Goal: Task Accomplishment & Management: Use online tool/utility

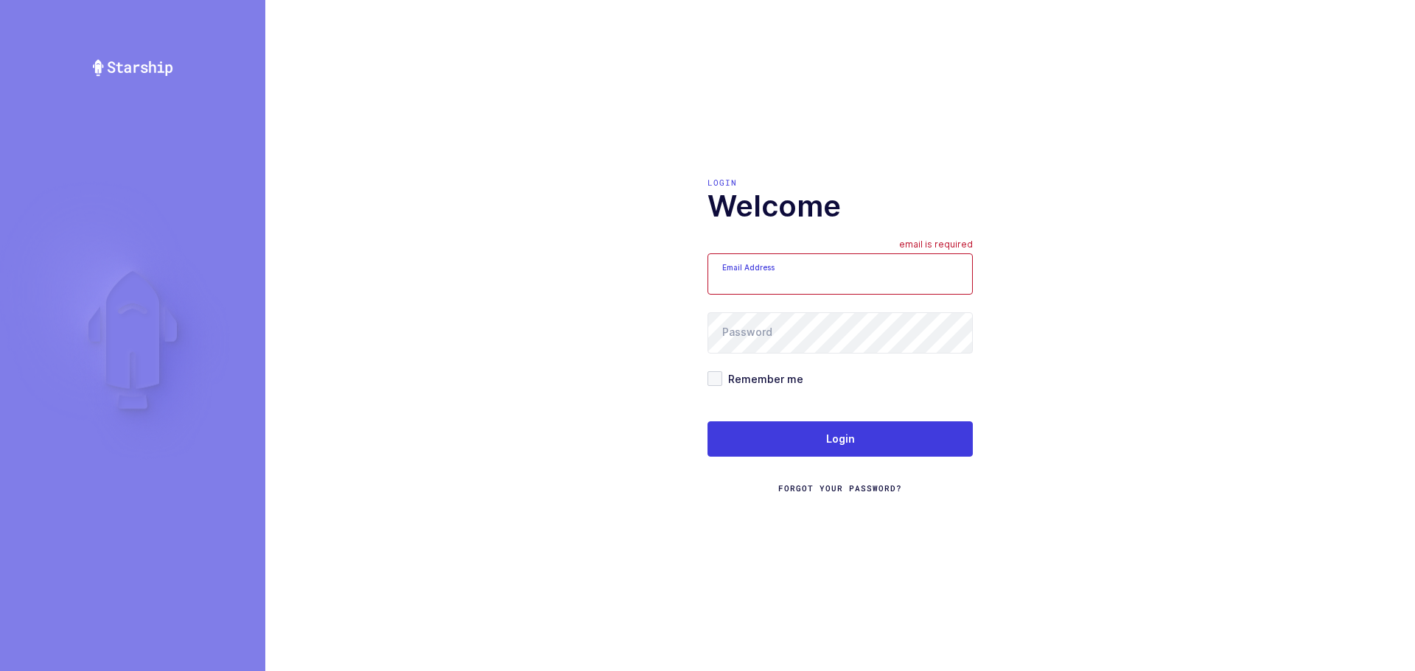
click at [766, 276] on input "Email Address" at bounding box center [839, 273] width 265 height 41
type input "mundo@janustrade.com"
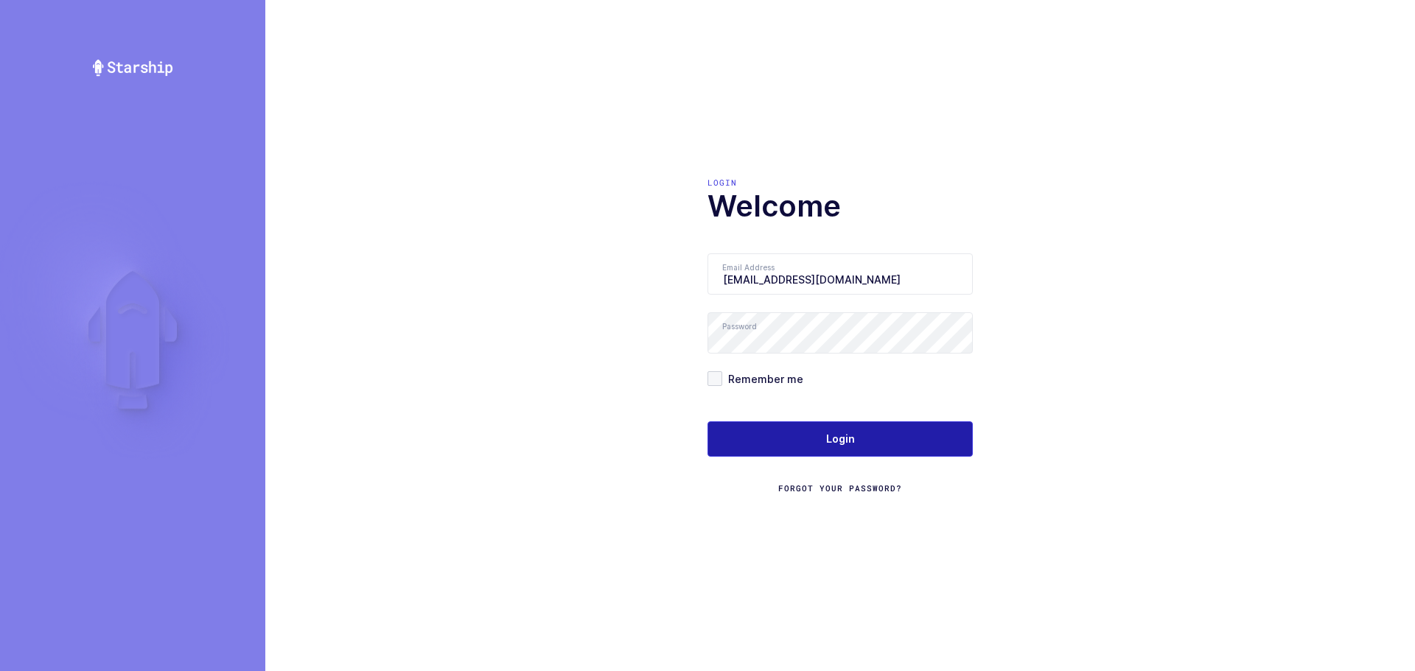
click at [788, 428] on button "Login" at bounding box center [839, 438] width 265 height 35
drag, startPoint x: 788, startPoint y: 431, endPoint x: 787, endPoint y: 441, distance: 10.4
click at [787, 441] on button "Login" at bounding box center [839, 438] width 265 height 35
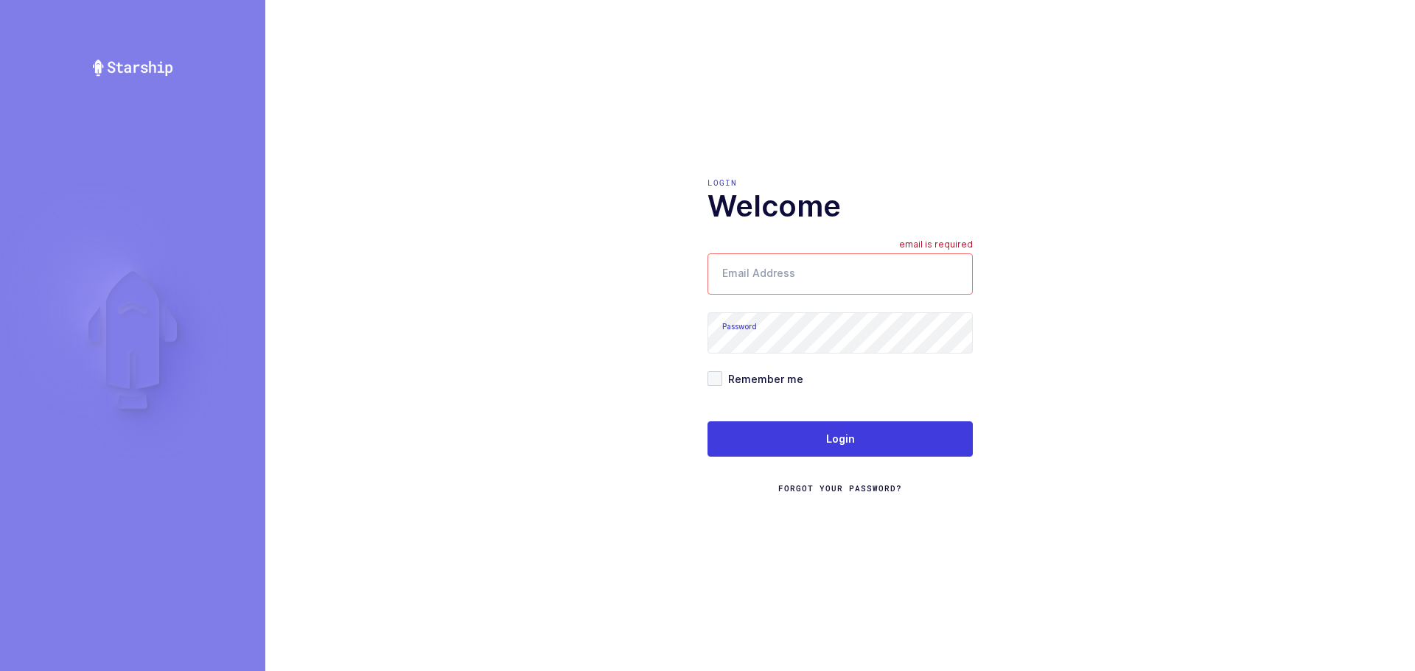
type input "[EMAIL_ADDRESS][DOMAIN_NAME]"
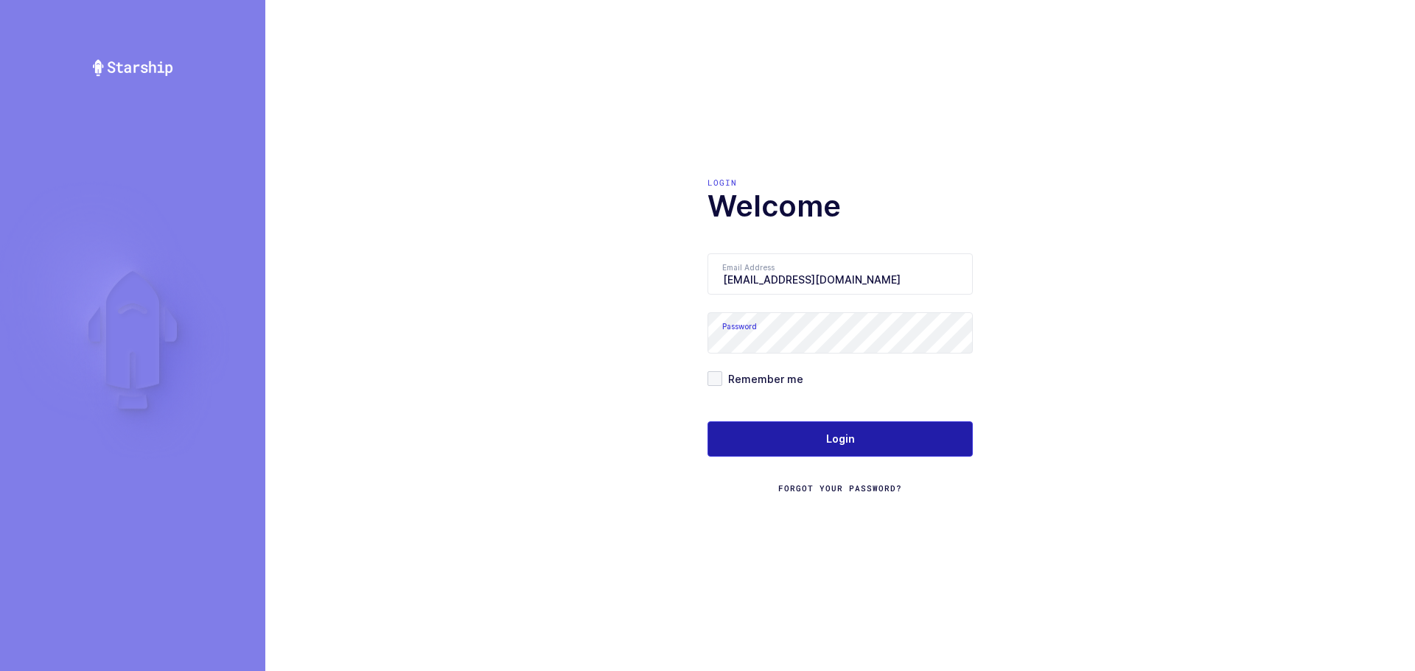
click at [812, 433] on button "Login" at bounding box center [839, 438] width 265 height 35
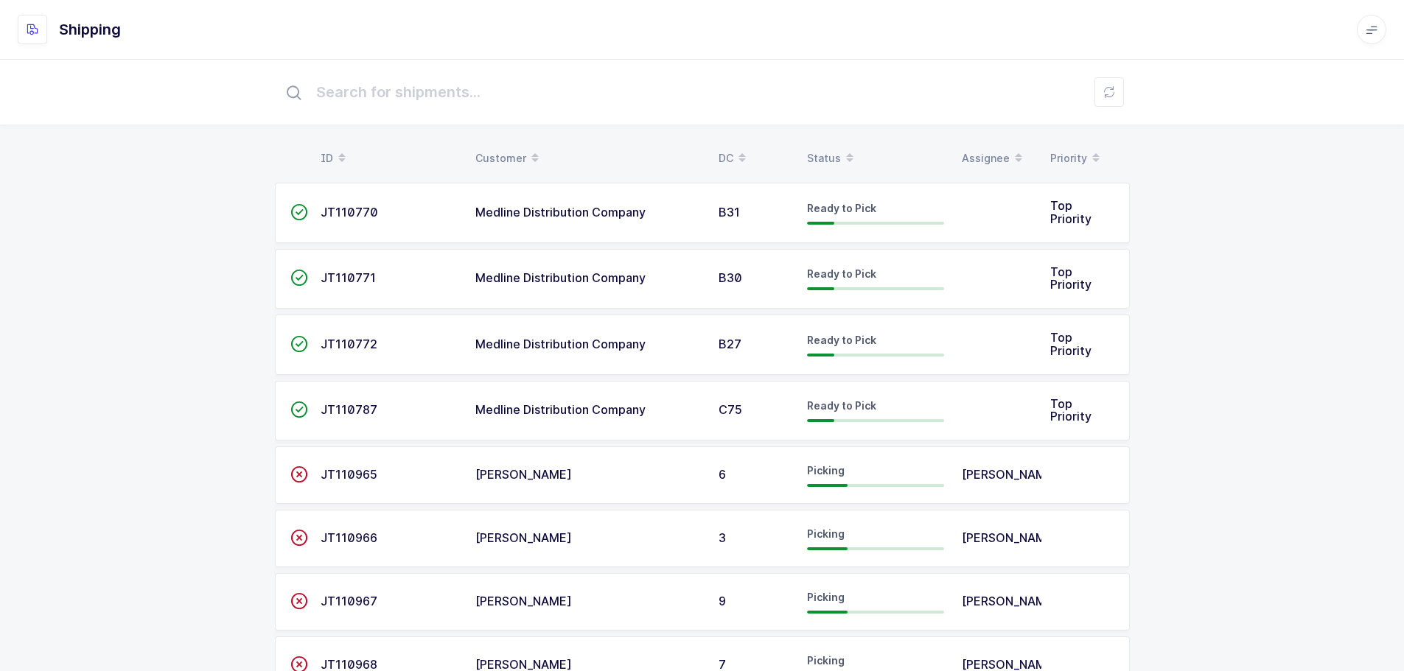
click at [814, 155] on div "Status" at bounding box center [875, 158] width 137 height 25
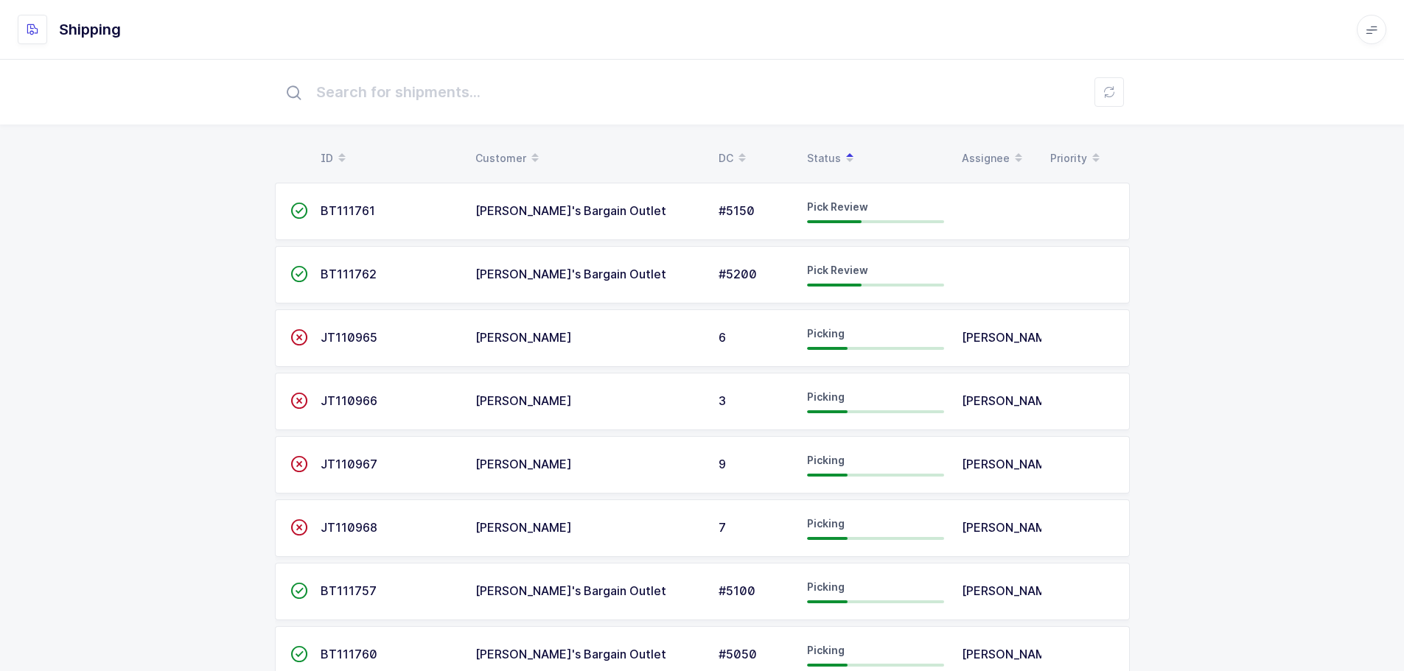
click at [674, 217] on div "[PERSON_NAME]'s Bargain Outlet" at bounding box center [587, 211] width 225 height 13
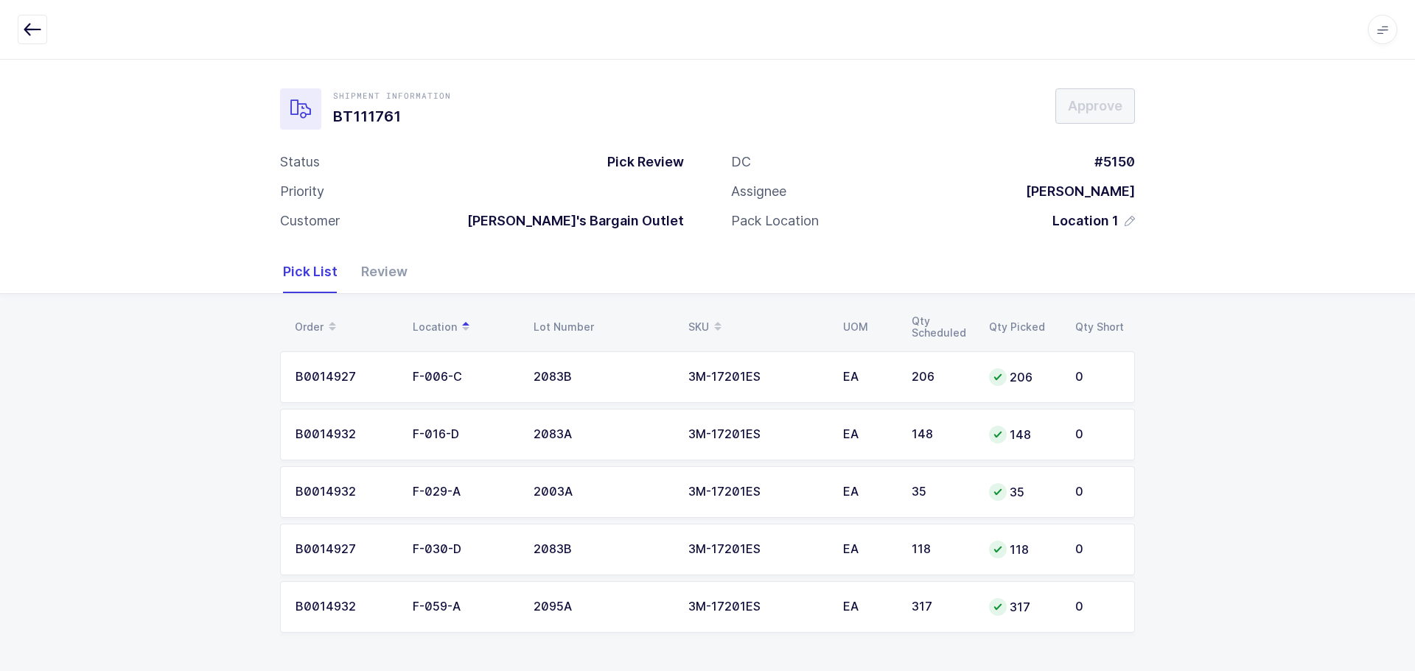
click at [382, 273] on div "Review" at bounding box center [378, 272] width 58 height 43
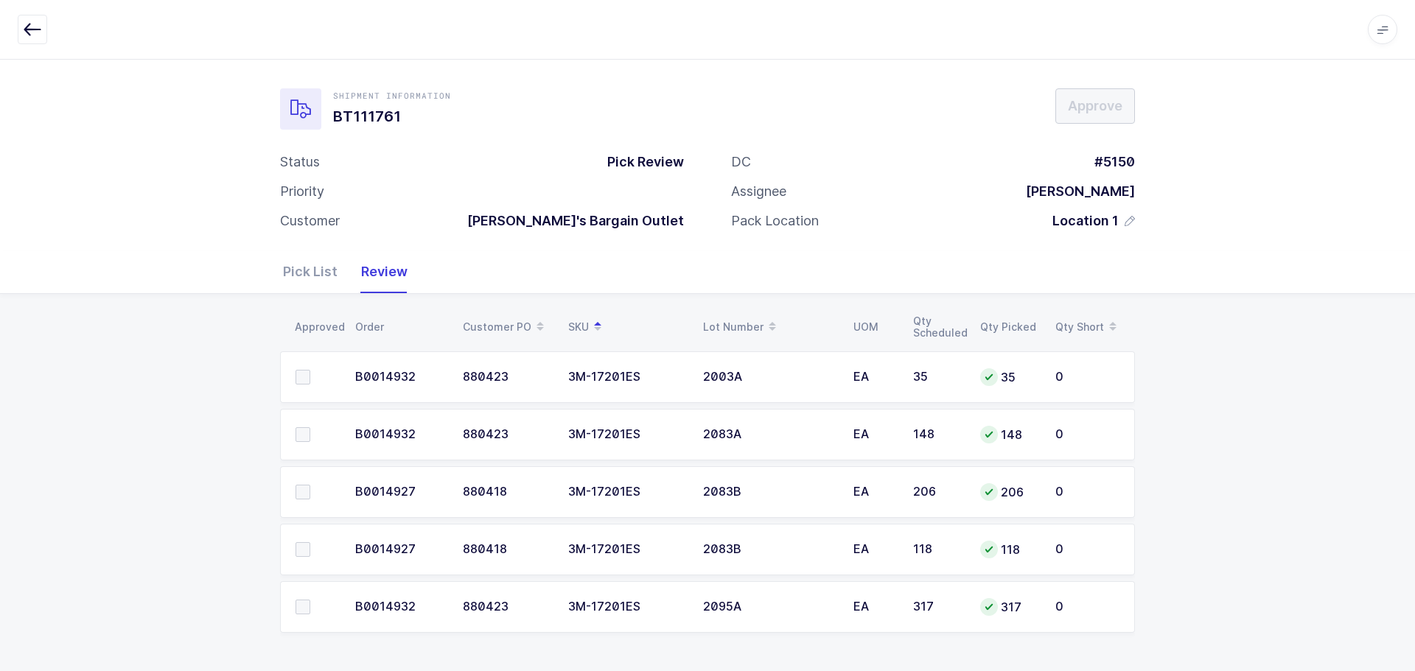
click at [319, 271] on div "Pick List" at bounding box center [316, 272] width 66 height 43
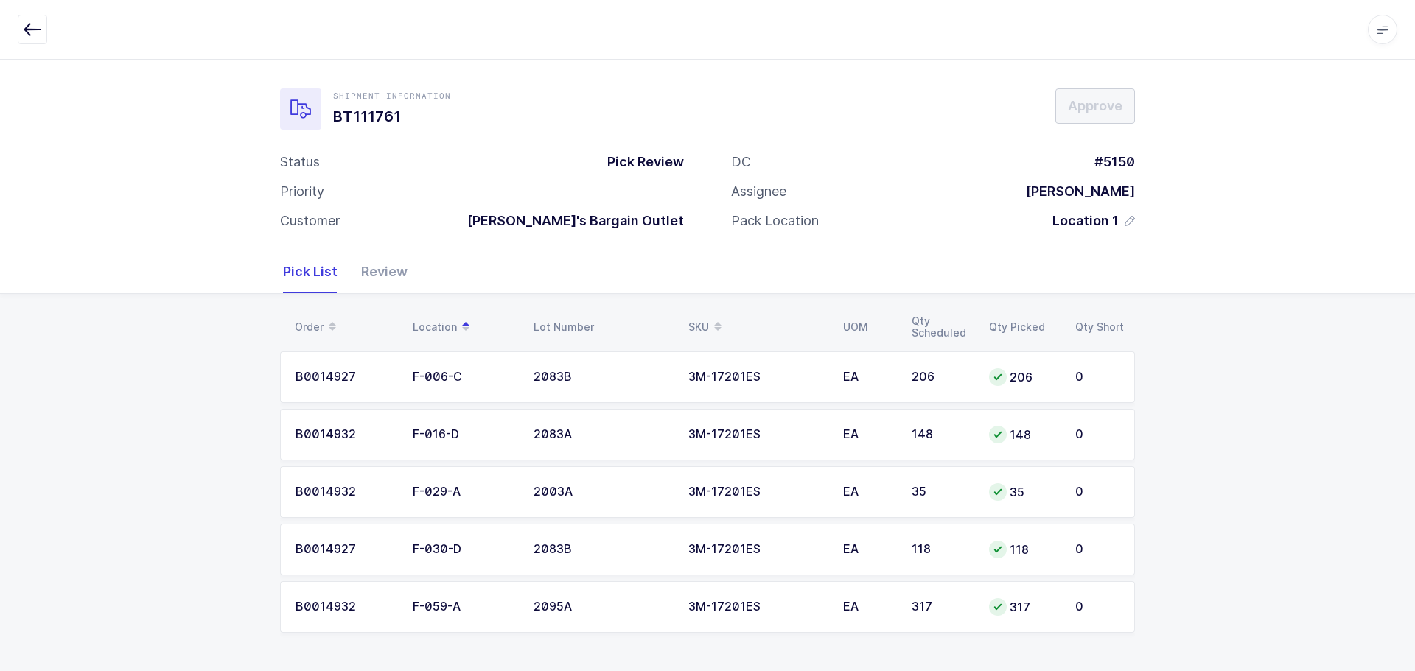
click at [704, 321] on div "SKU" at bounding box center [756, 327] width 137 height 25
click at [699, 324] on div "SKU" at bounding box center [756, 327] width 137 height 25
click at [710, 326] on span at bounding box center [718, 327] width 18 height 25
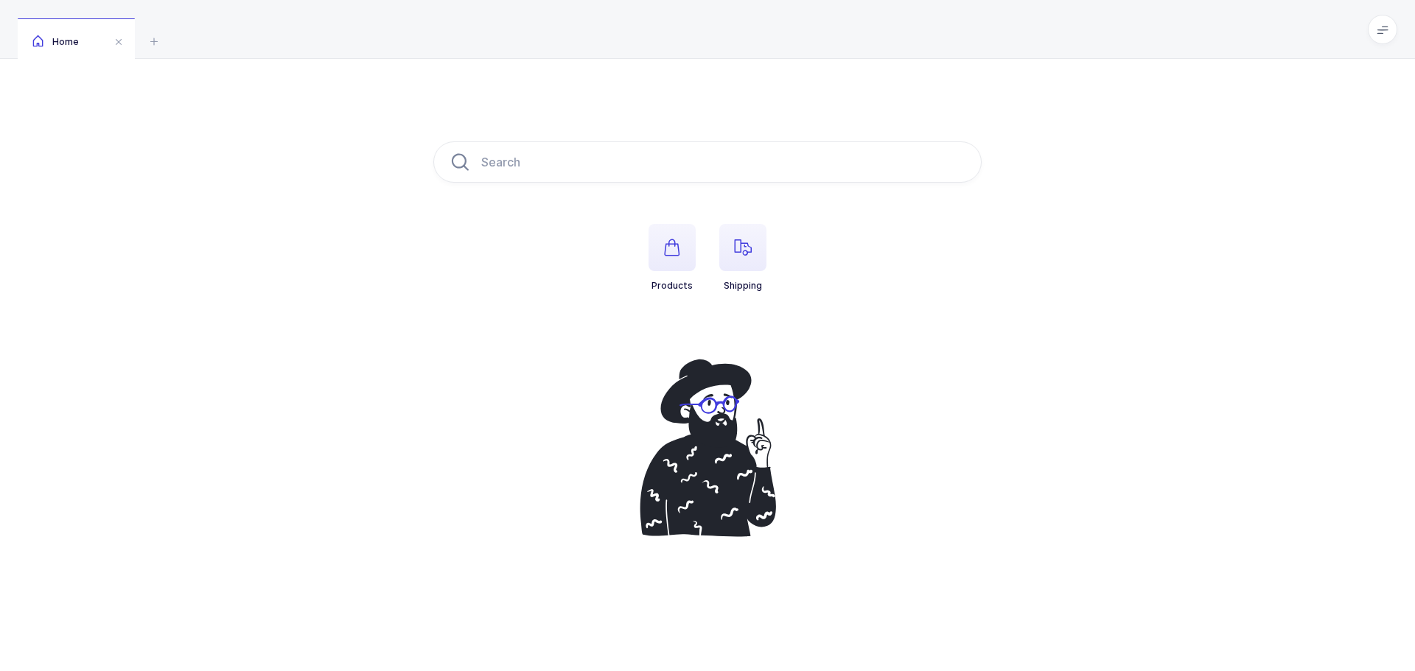
click at [741, 268] on span "button" at bounding box center [742, 247] width 47 height 47
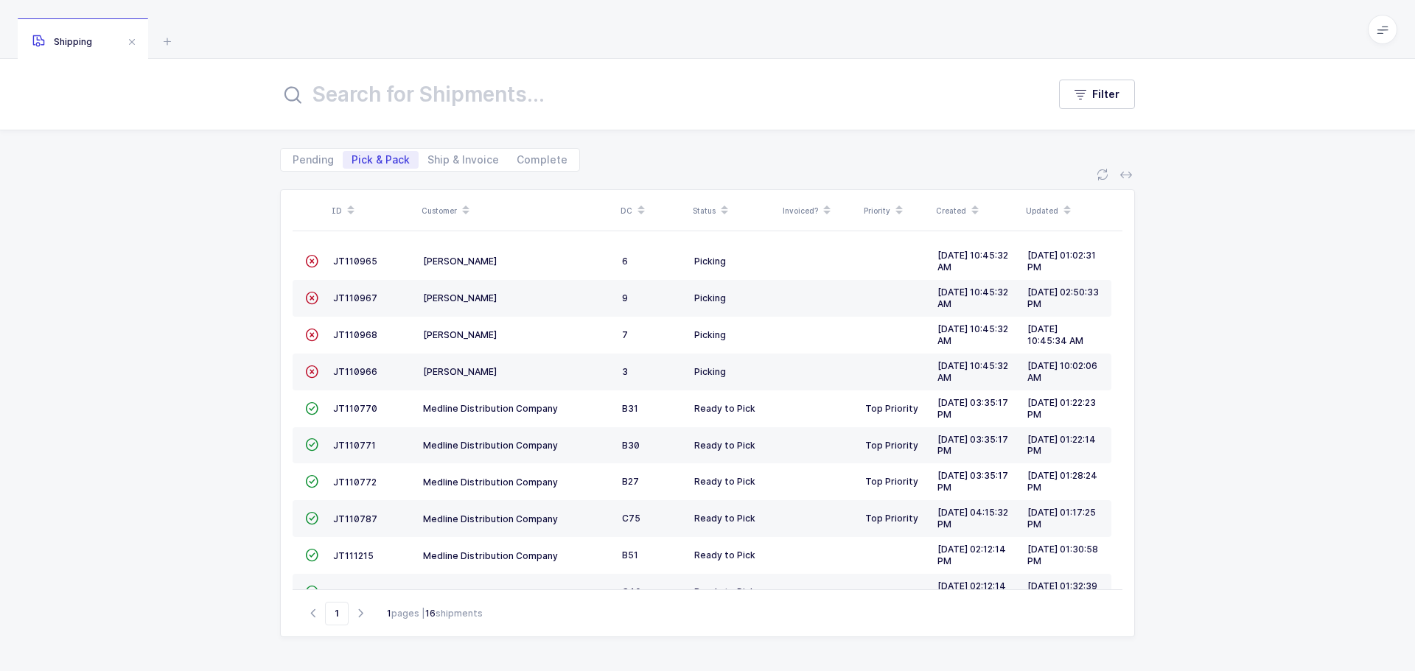
click at [707, 206] on div "Status" at bounding box center [733, 210] width 81 height 25
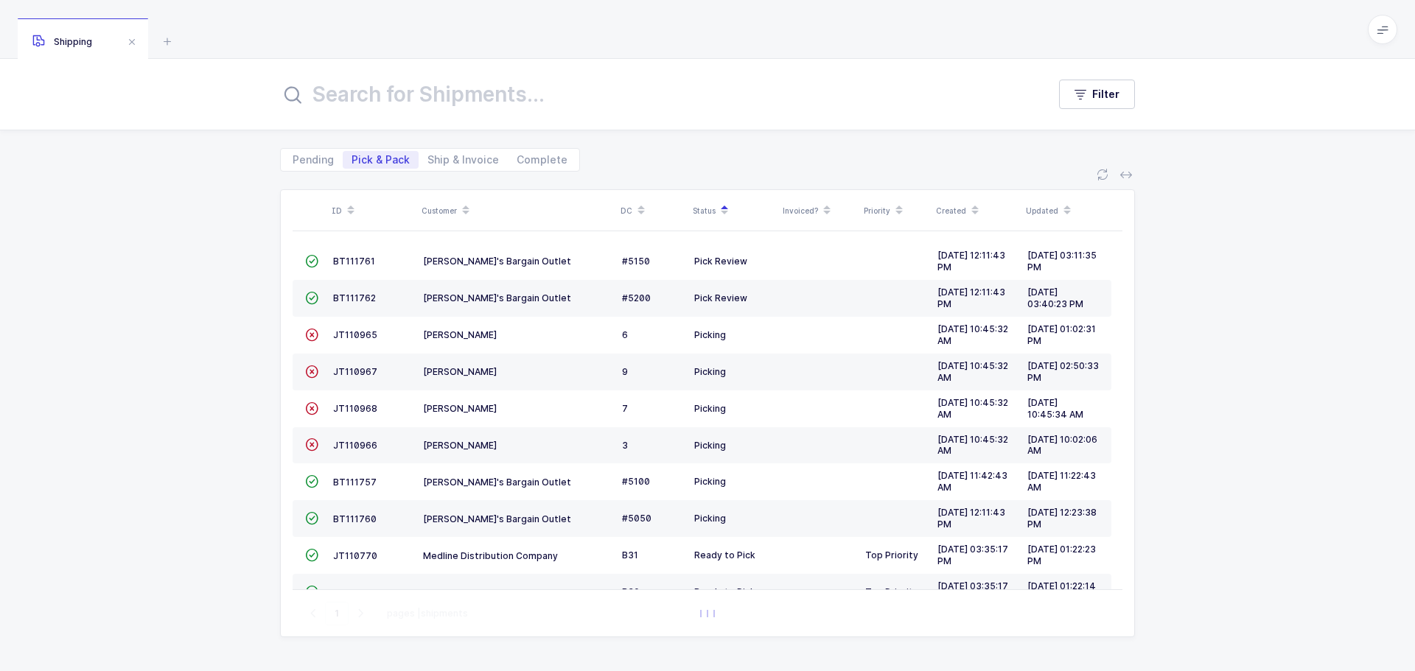
click at [348, 262] on span "BT111761" at bounding box center [354, 261] width 42 height 11
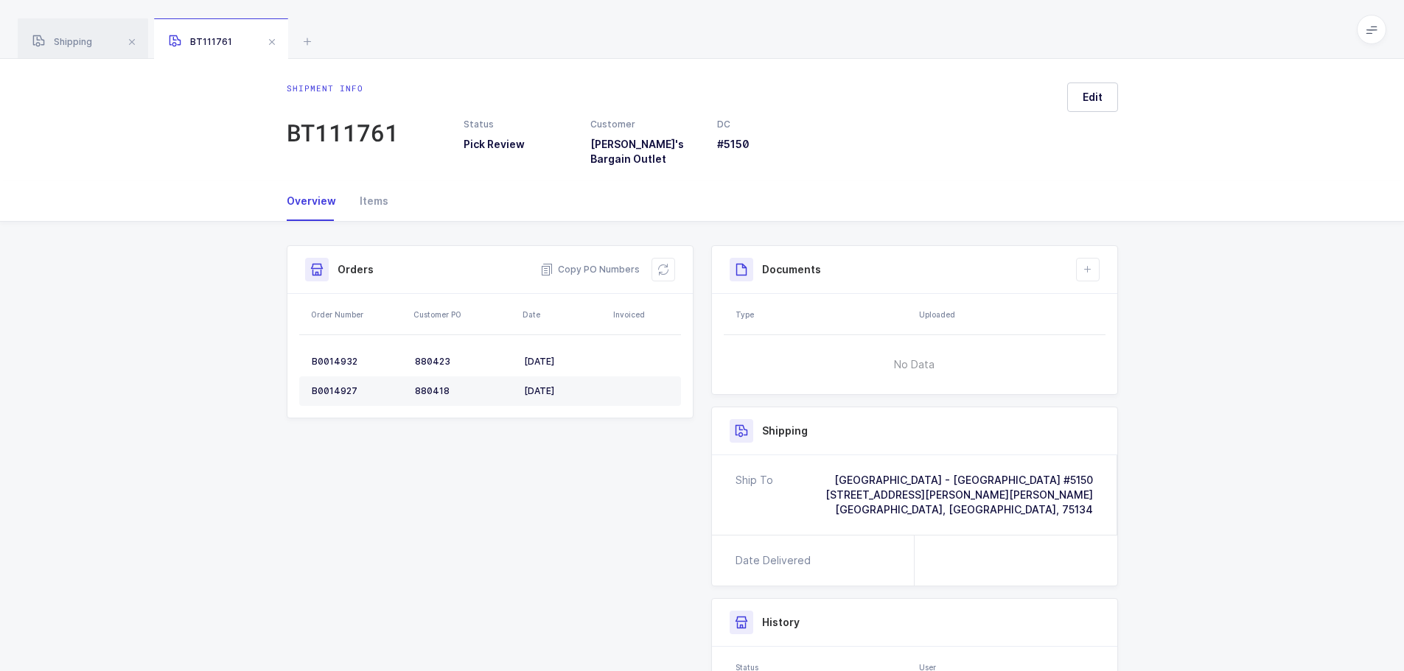
click at [359, 190] on div "Items" at bounding box center [368, 201] width 41 height 40
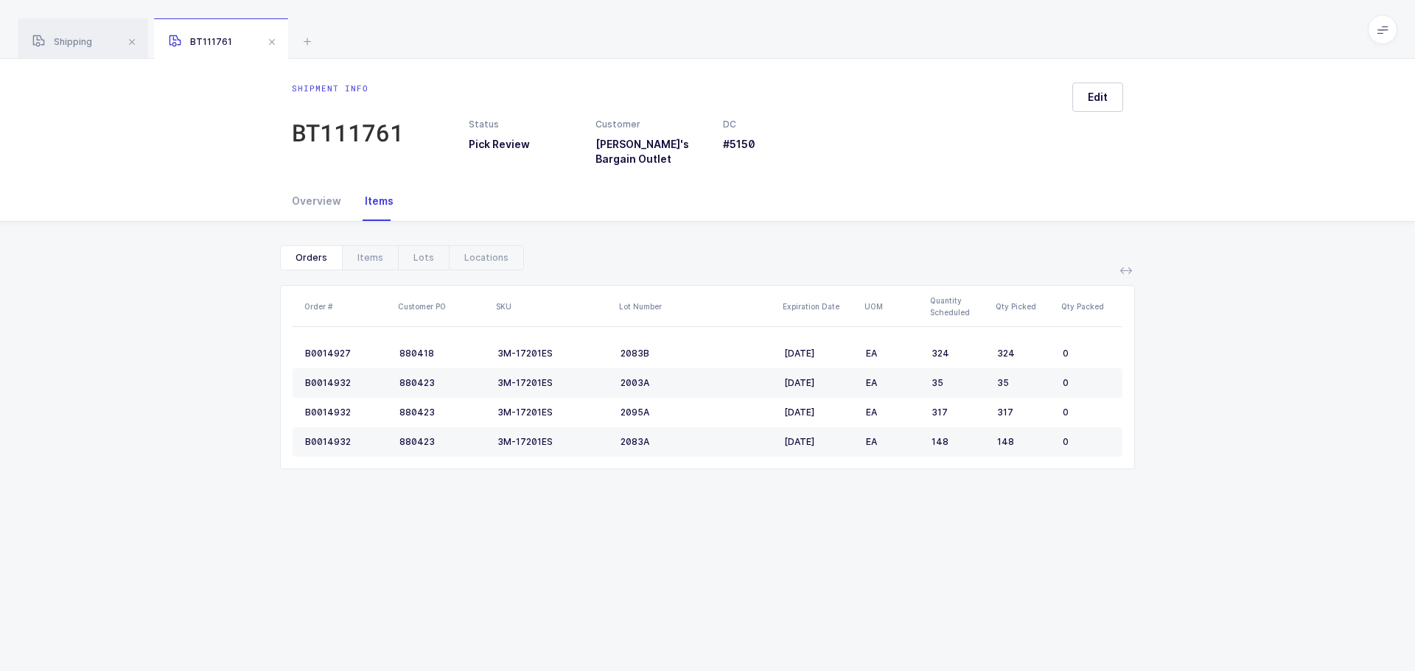
click at [417, 246] on div "Lots" at bounding box center [423, 258] width 51 height 24
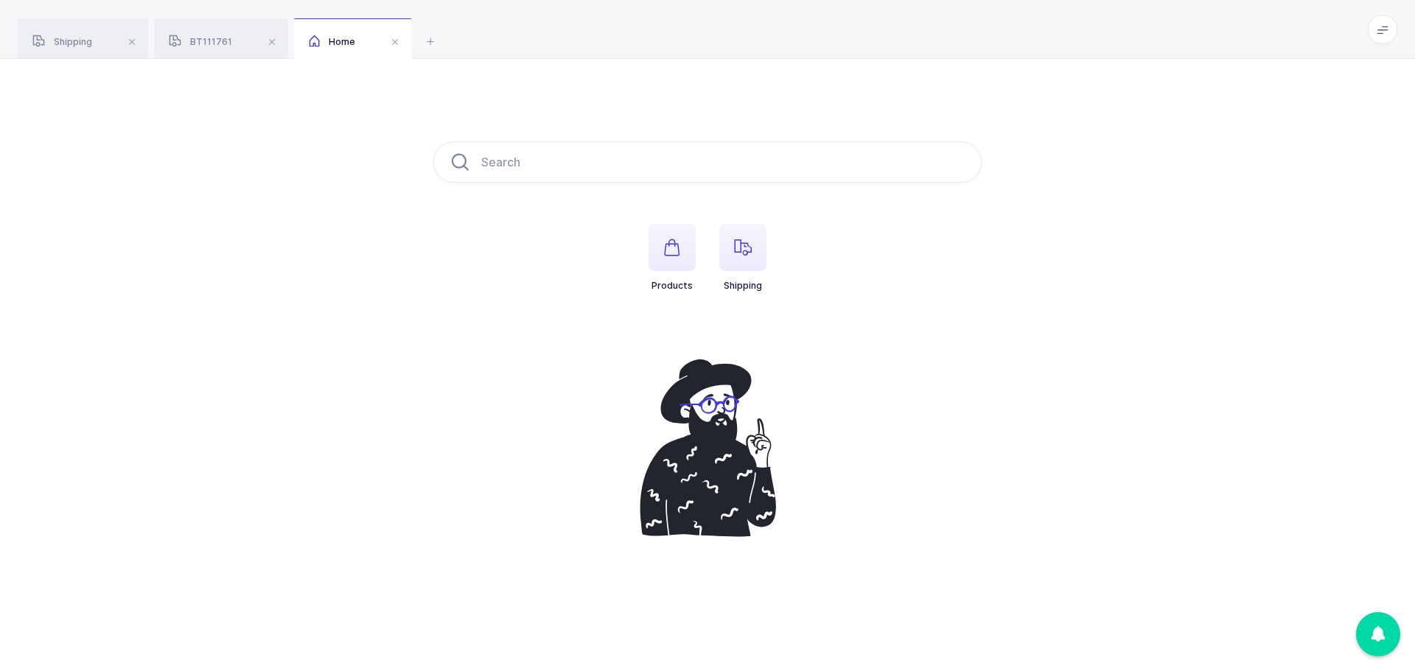
drag, startPoint x: 706, startPoint y: 240, endPoint x: 737, endPoint y: 234, distance: 31.6
click at [707, 239] on ul "Products Shipping" at bounding box center [707, 269] width 548 height 91
click at [737, 234] on span "button" at bounding box center [742, 247] width 47 height 47
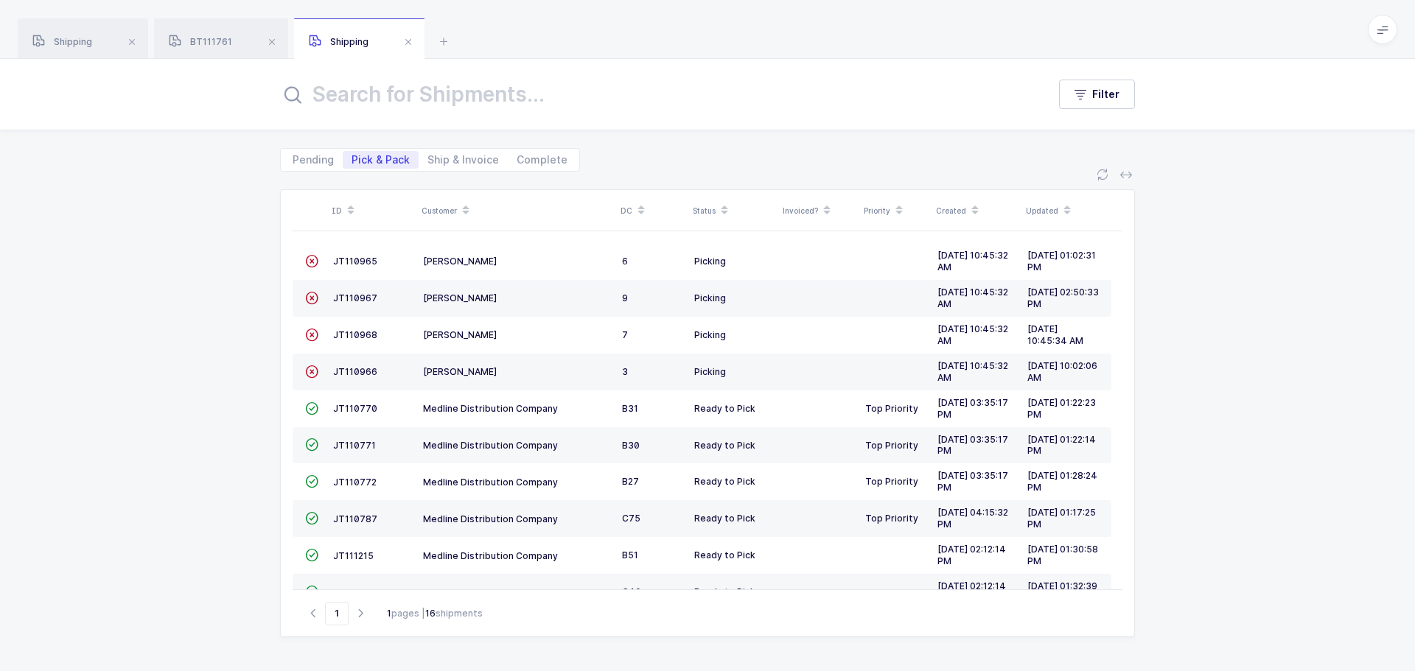
click at [710, 208] on div "Status" at bounding box center [733, 210] width 81 height 25
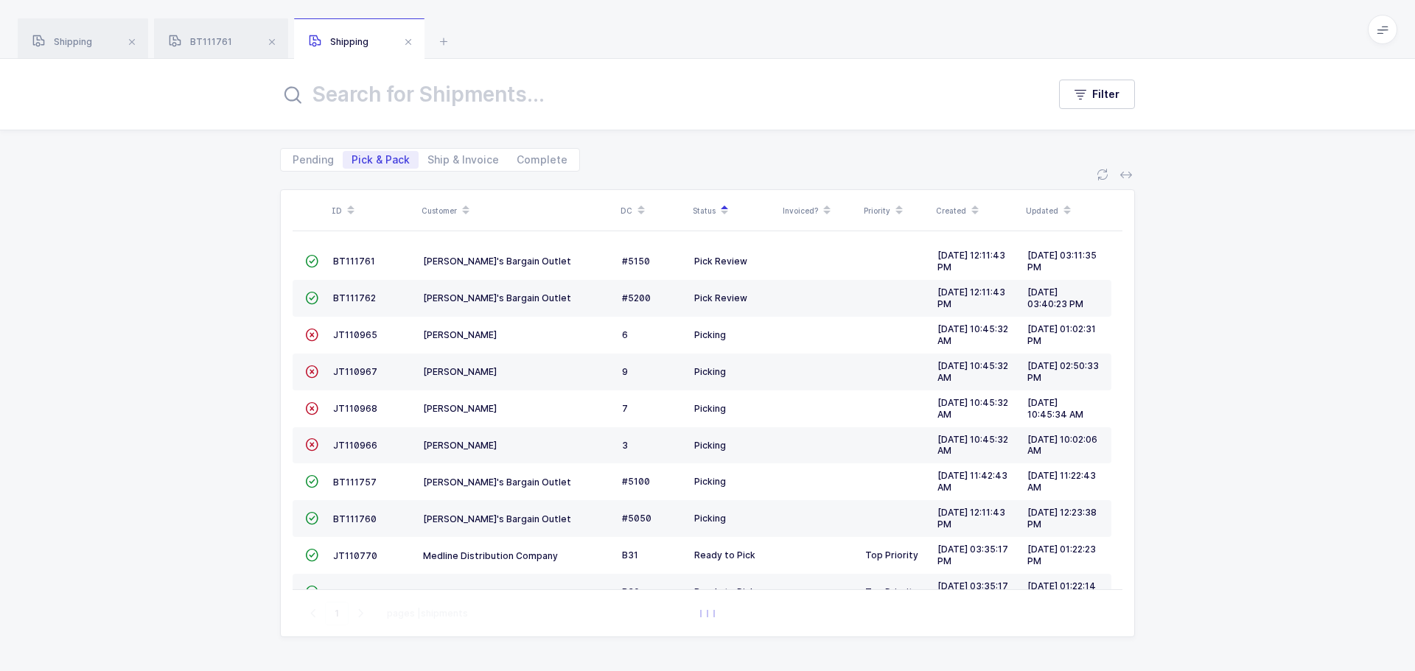
click at [358, 299] on span "BT111762" at bounding box center [354, 298] width 43 height 11
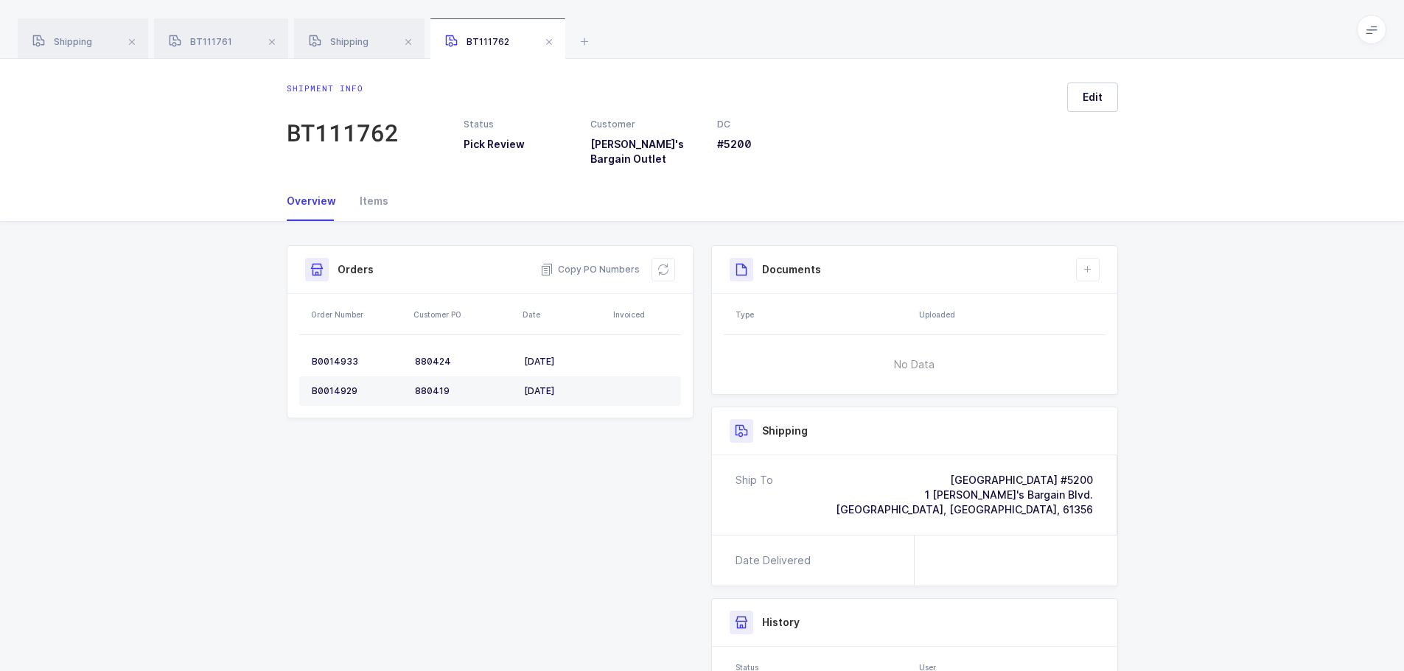
click at [372, 188] on div "Items" at bounding box center [368, 201] width 41 height 40
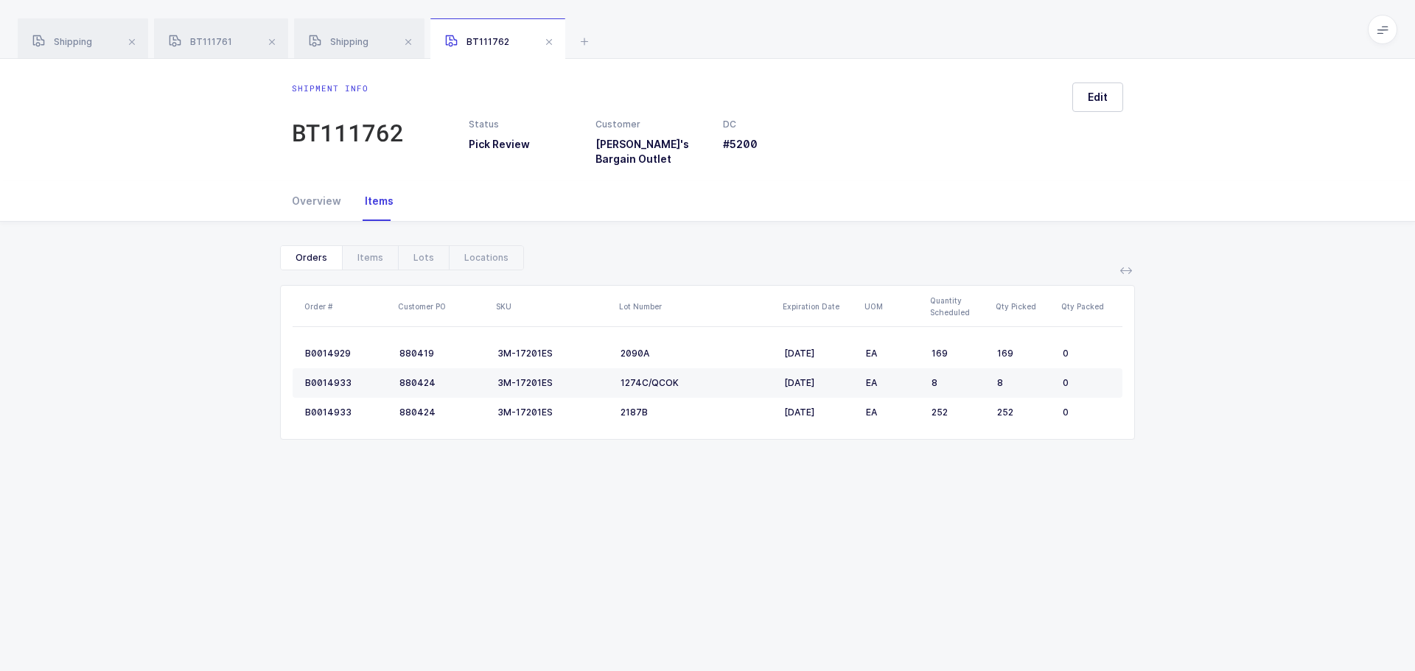
click at [418, 246] on div "Lots" at bounding box center [423, 258] width 51 height 24
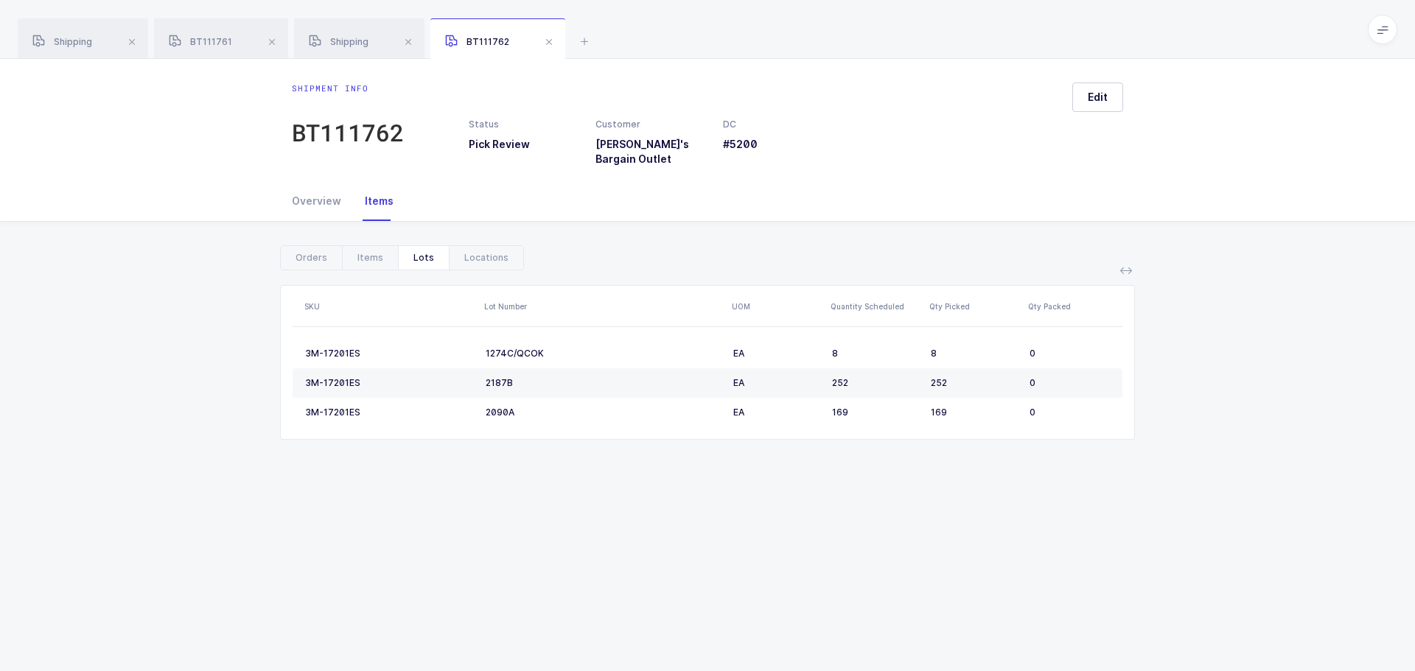
click at [548, 46] on span at bounding box center [549, 42] width 18 height 18
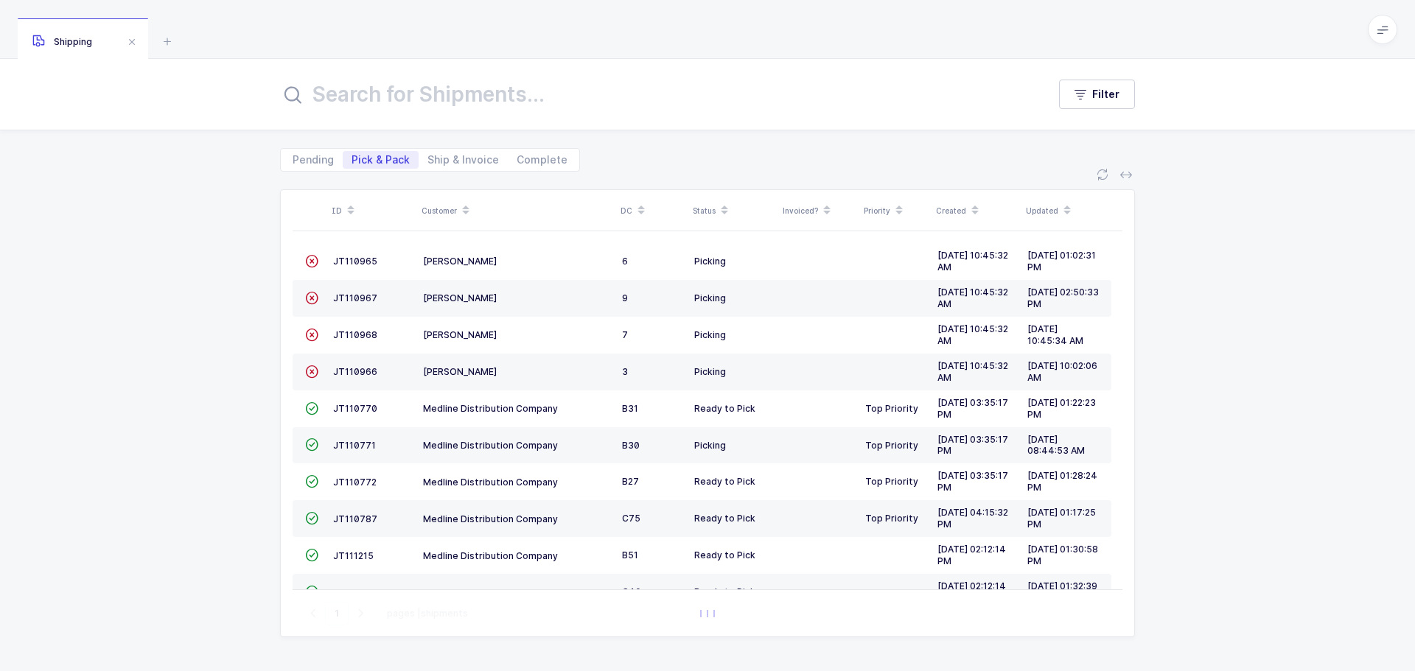
click at [700, 209] on div "Status" at bounding box center [733, 210] width 81 height 25
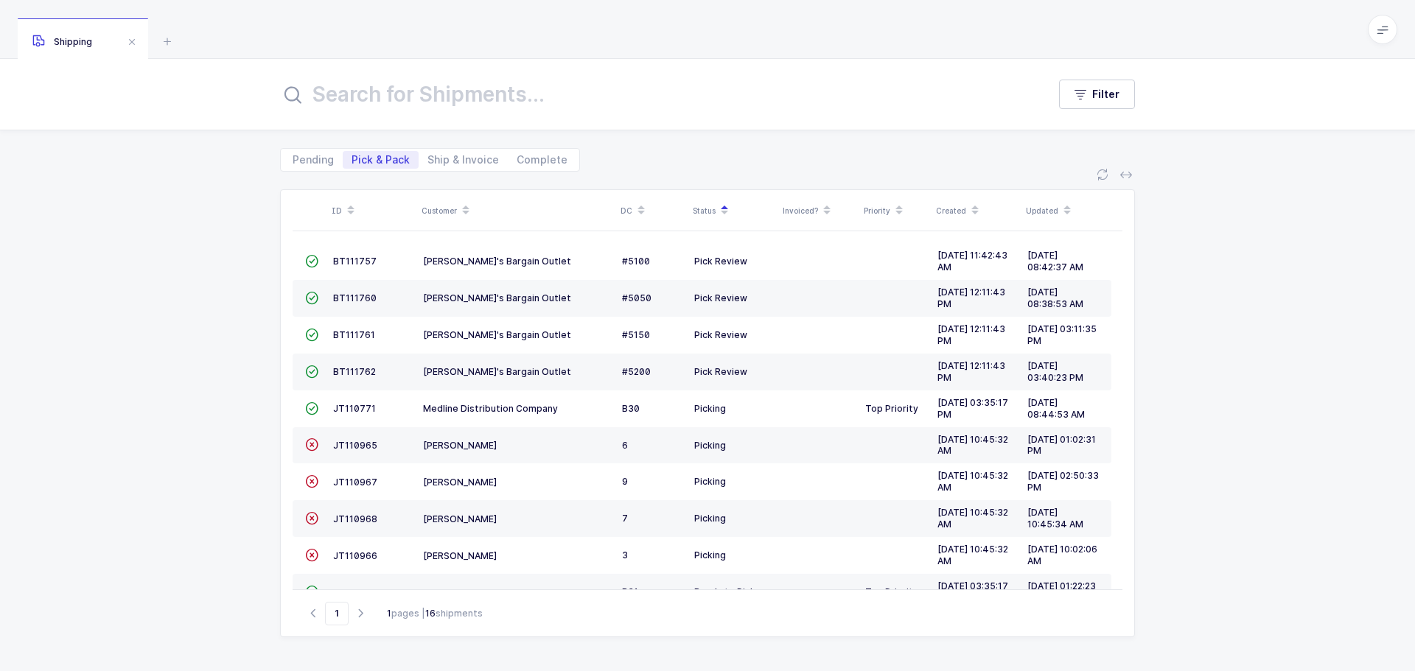
click at [321, 261] on div "" at bounding box center [313, 262] width 16 height 12
click at [333, 260] on span "BT111757" at bounding box center [354, 261] width 43 height 11
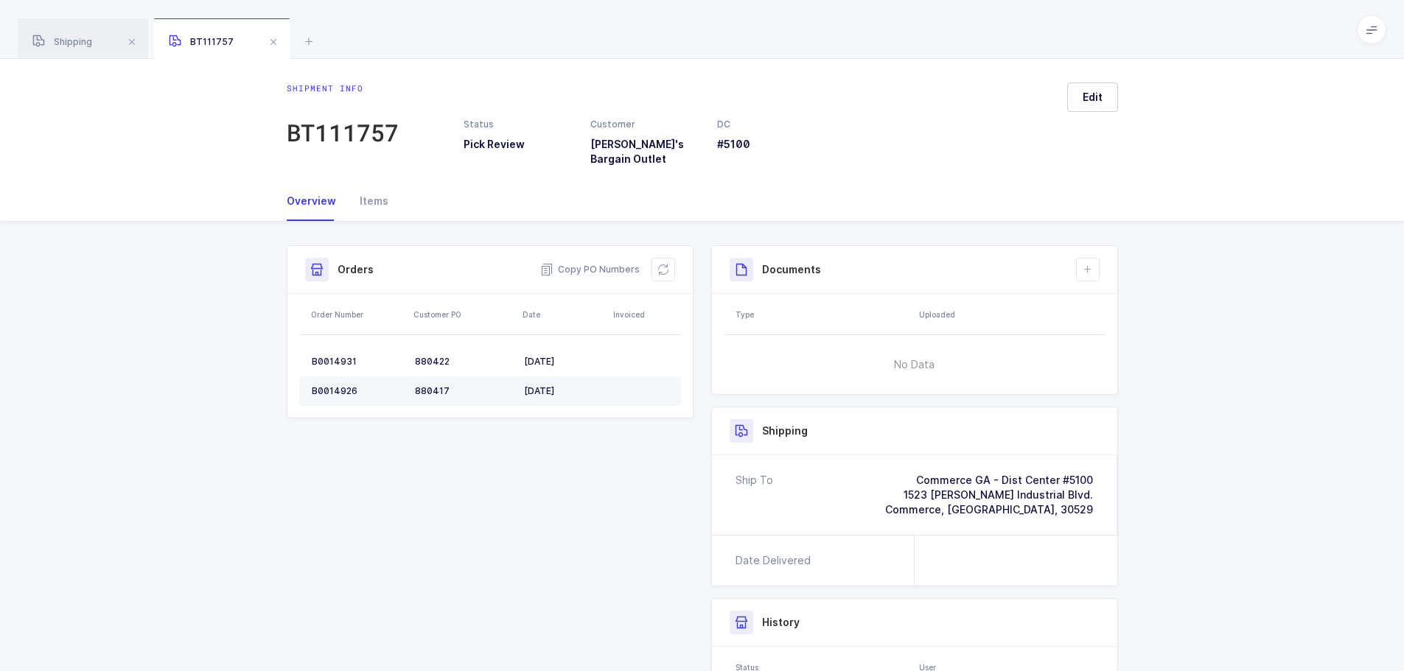
click at [352, 181] on div "Items" at bounding box center [368, 201] width 41 height 40
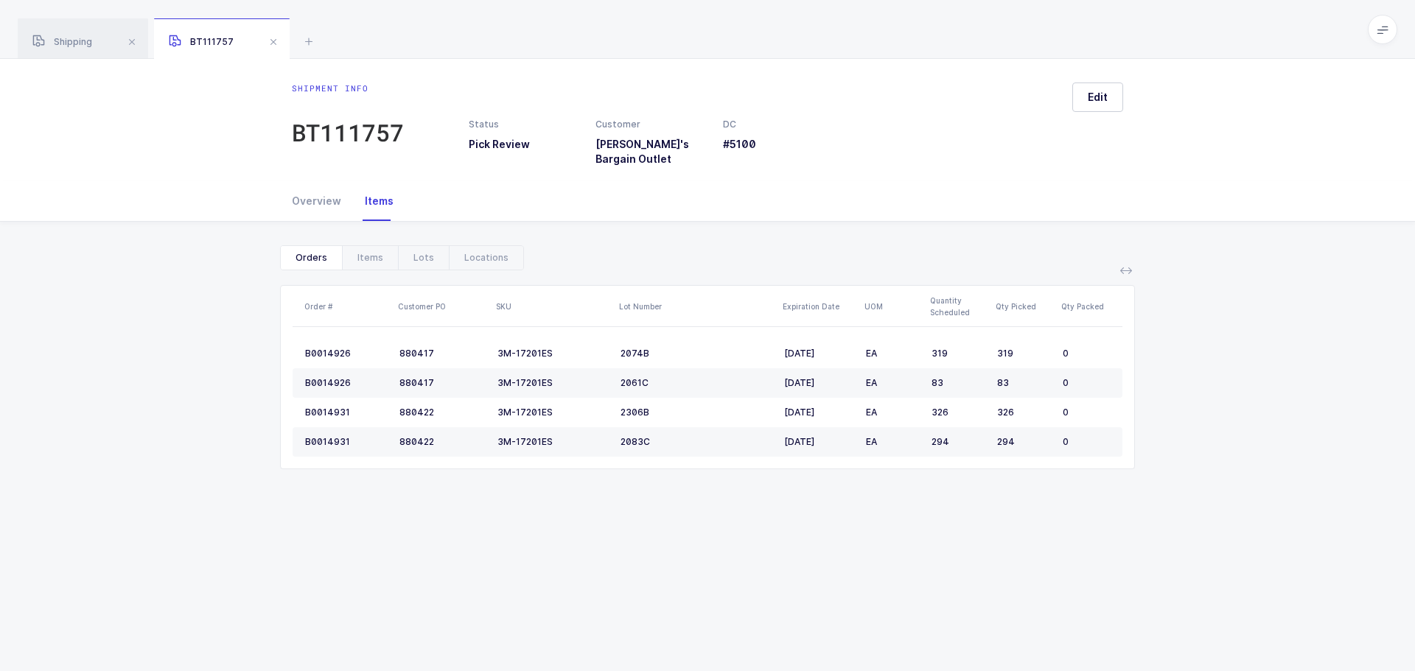
click at [415, 246] on div "Lots" at bounding box center [423, 258] width 51 height 24
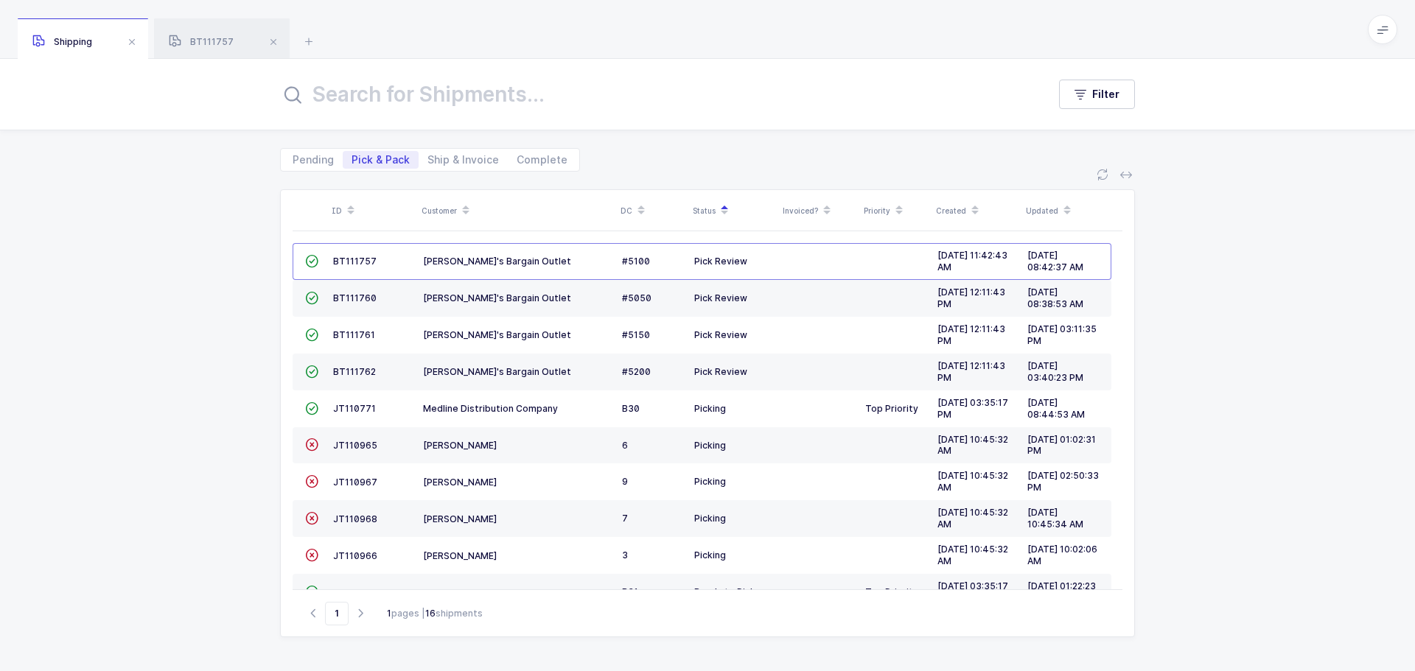
click at [351, 299] on span "BT111760" at bounding box center [354, 298] width 43 height 11
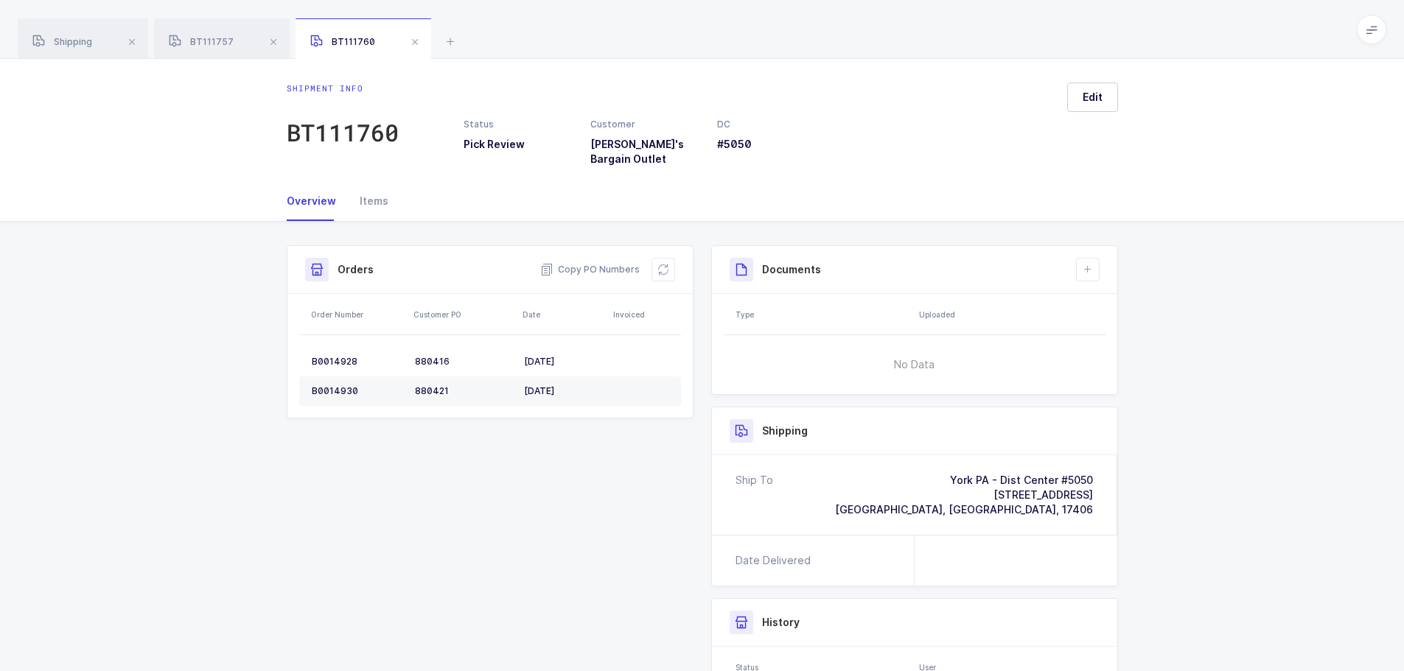
click at [362, 197] on div "Items" at bounding box center [368, 201] width 41 height 40
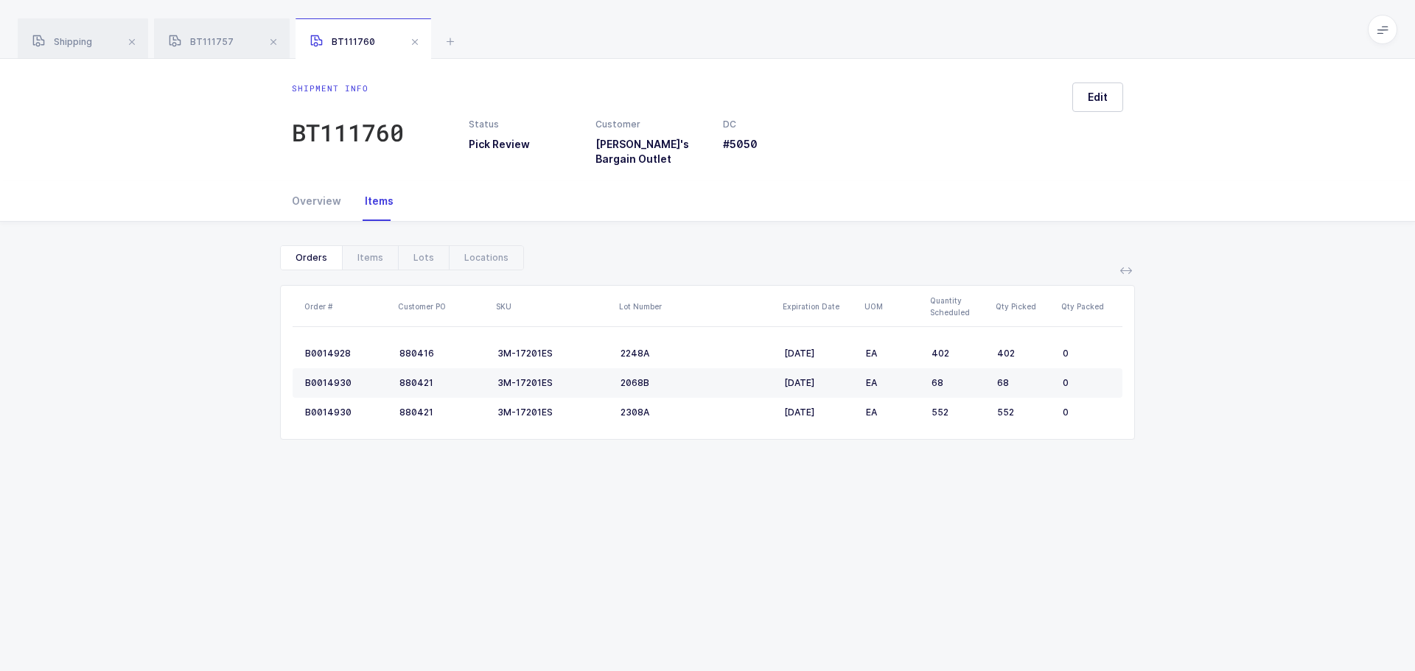
click at [418, 246] on div "Lots" at bounding box center [423, 258] width 51 height 24
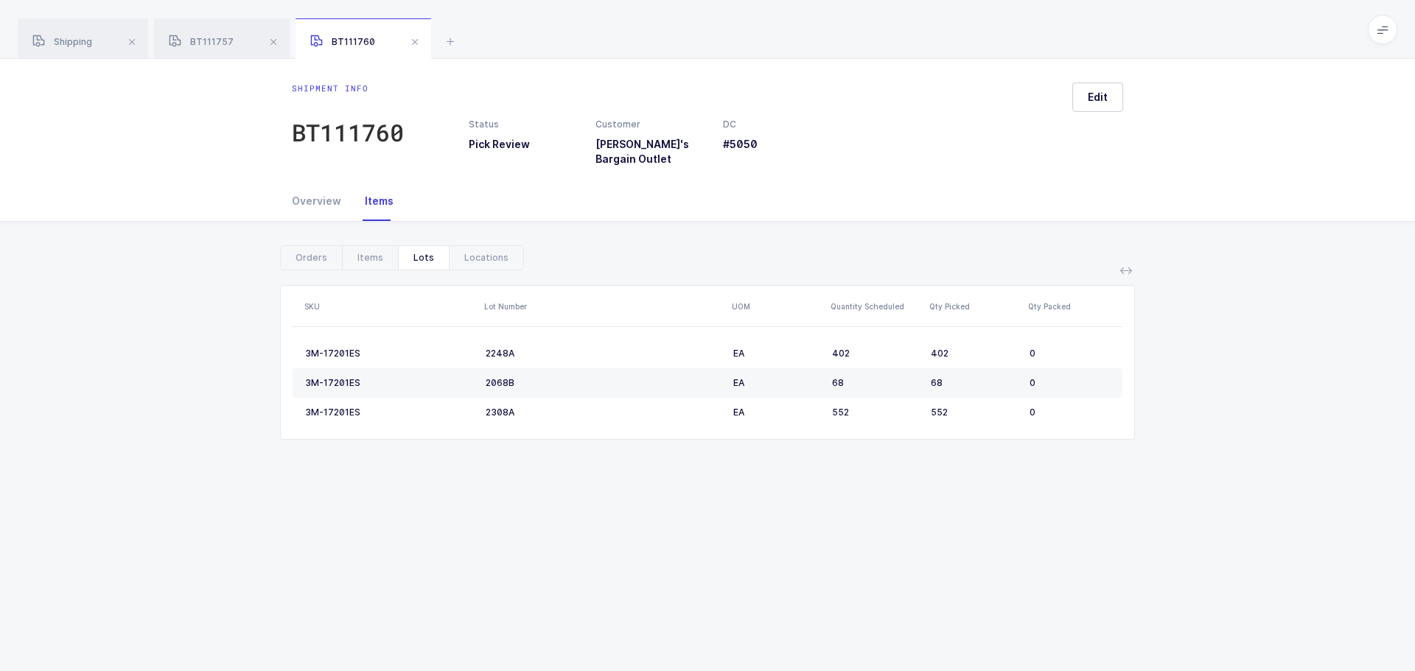
click at [413, 45] on span at bounding box center [415, 42] width 18 height 18
click at [1247, 321] on div "Show canceled Orders Items Lots Locations Order # Customer PO SKU Lot Number Ex…" at bounding box center [707, 363] width 1391 height 283
click at [316, 191] on div "Overview" at bounding box center [322, 201] width 61 height 40
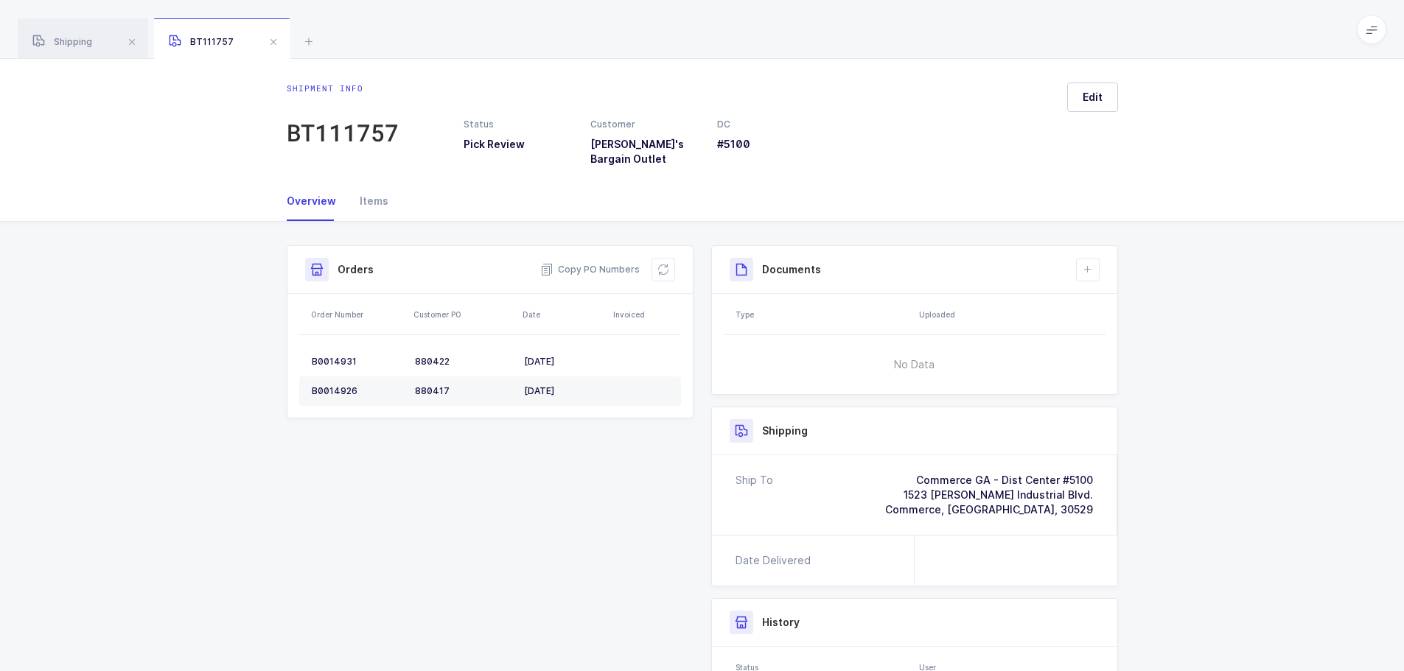
click at [665, 267] on button at bounding box center [663, 270] width 24 height 24
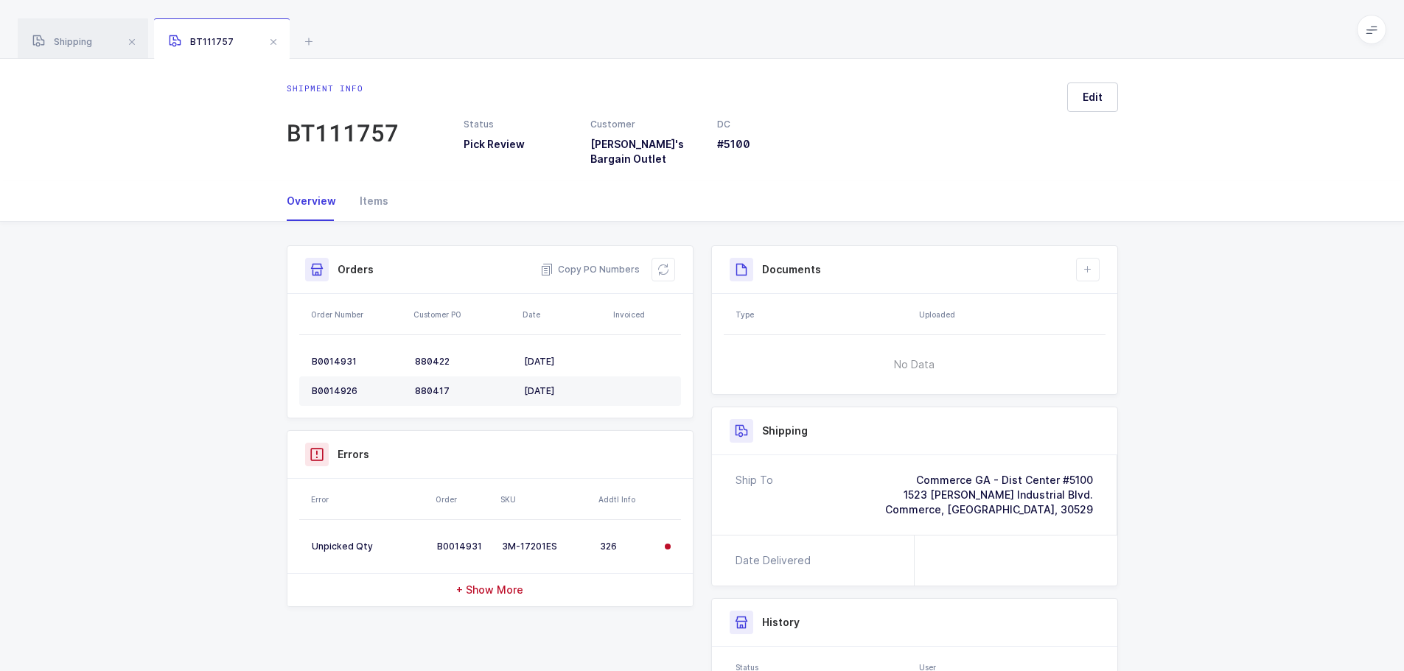
click at [273, 41] on span at bounding box center [274, 42] width 18 height 18
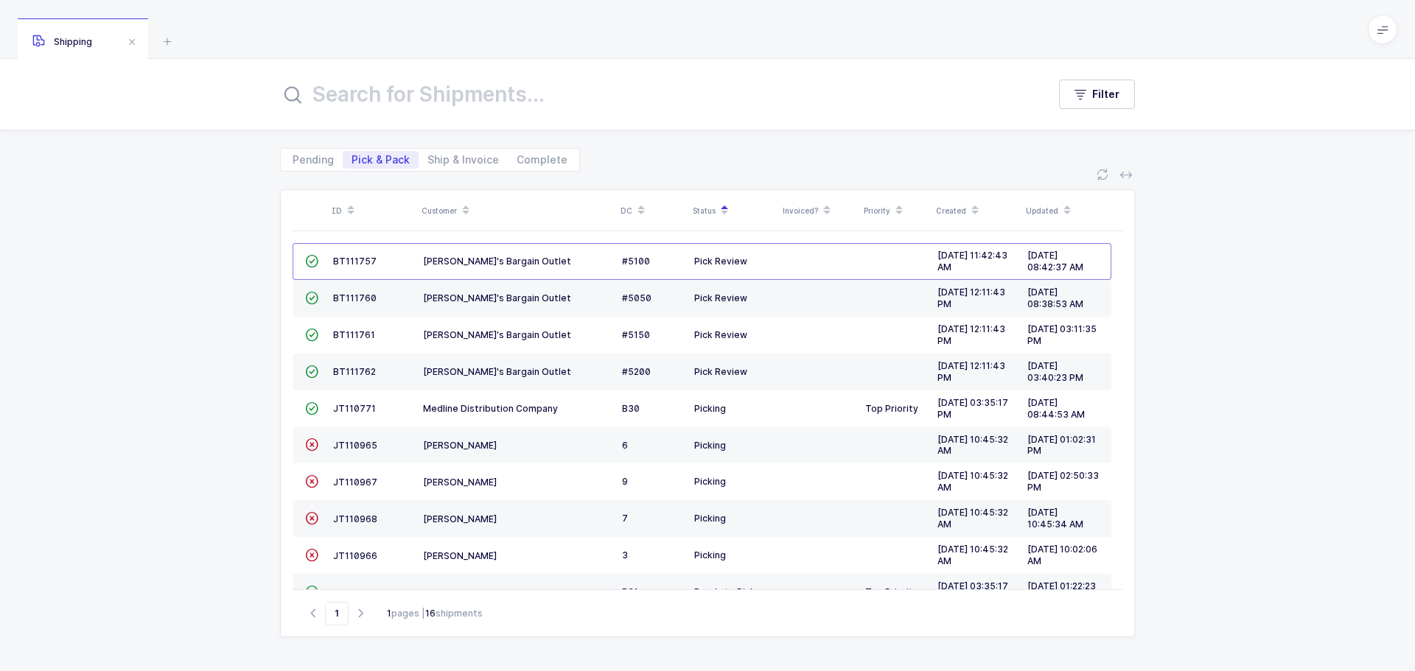
click at [355, 290] on td "BT111760" at bounding box center [372, 298] width 90 height 37
click at [352, 296] on span "BT111760" at bounding box center [354, 298] width 43 height 11
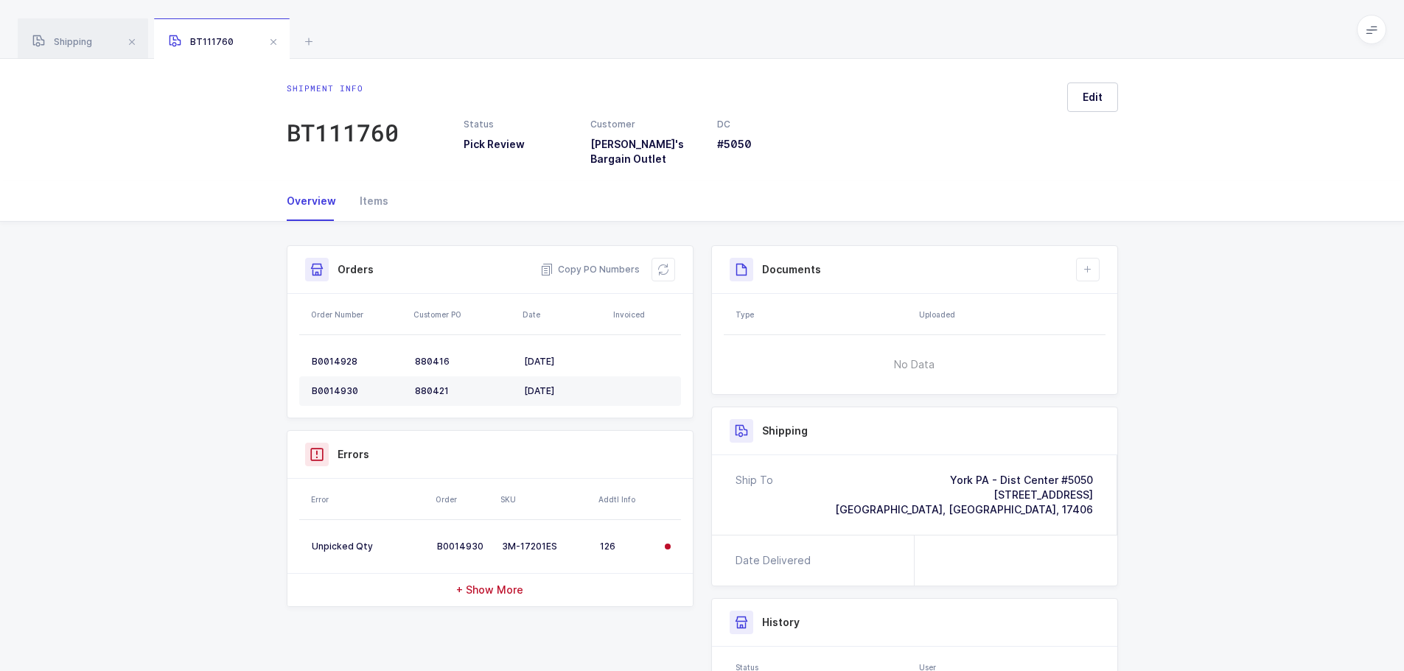
click at [653, 258] on button at bounding box center [663, 270] width 24 height 24
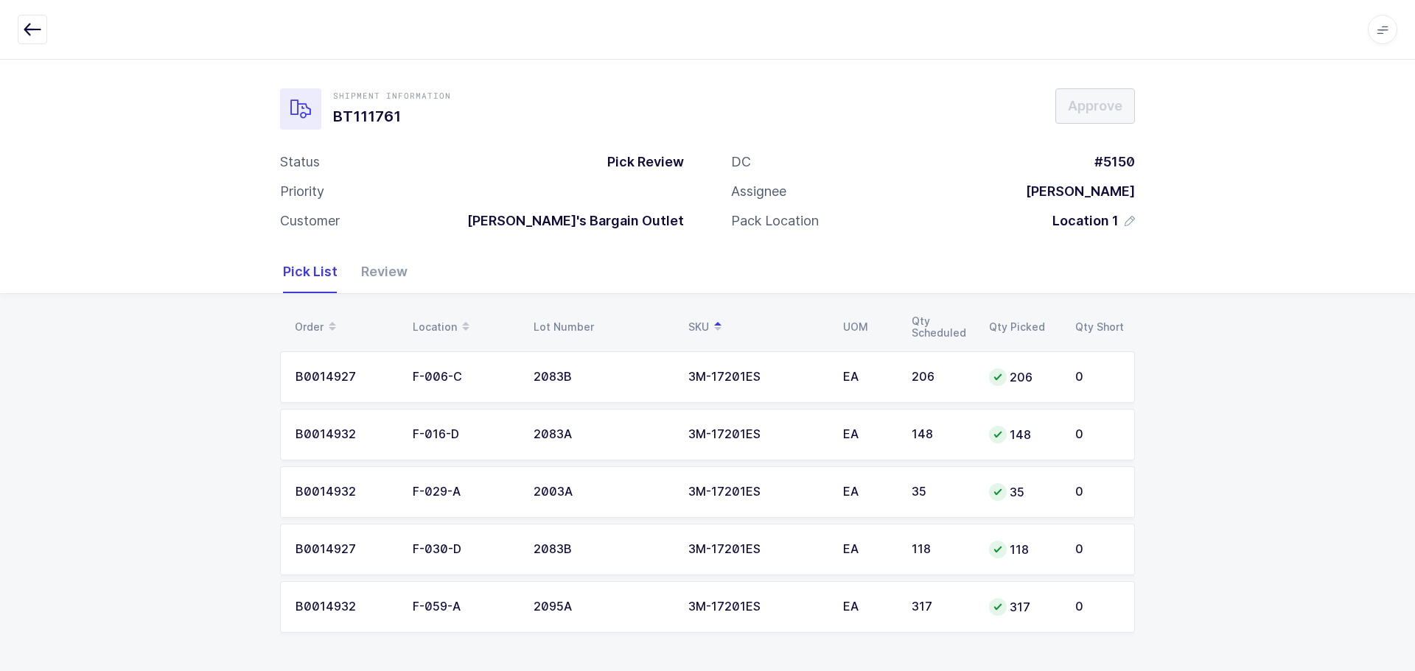
click at [41, 35] on button "button" at bounding box center [32, 29] width 29 height 29
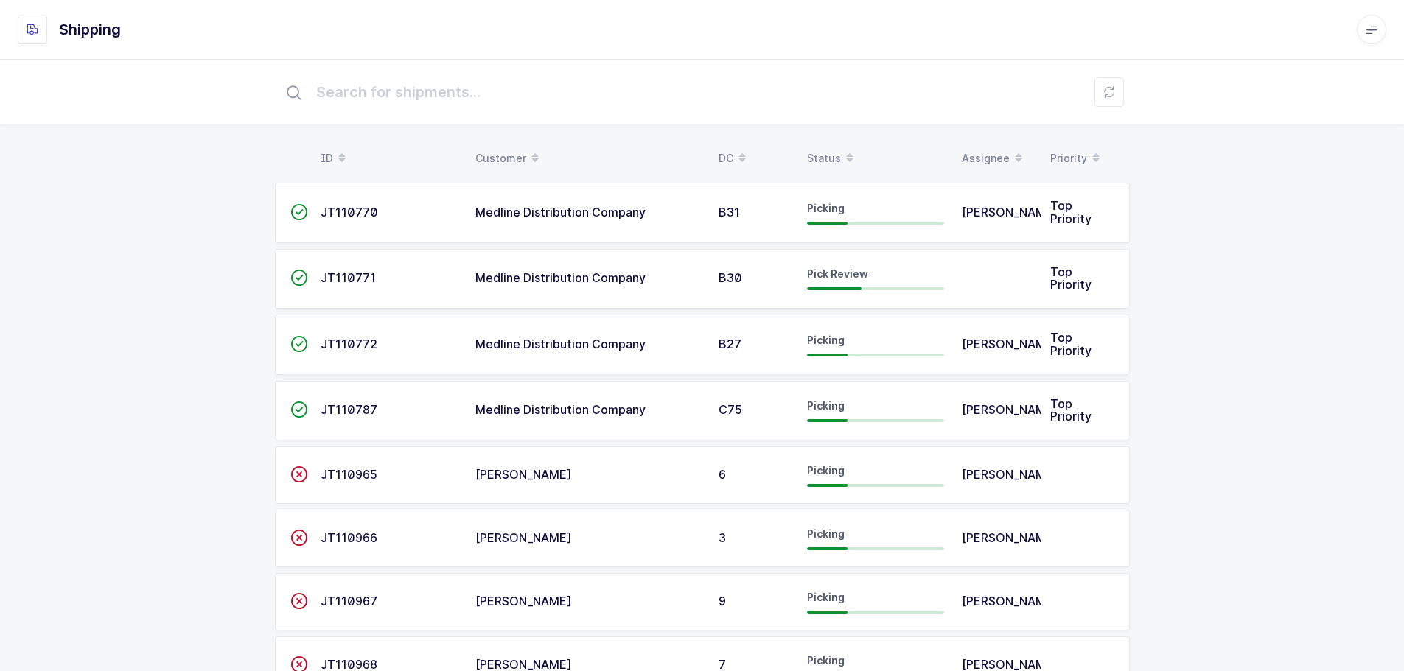
click at [819, 160] on div "Status" at bounding box center [875, 158] width 137 height 25
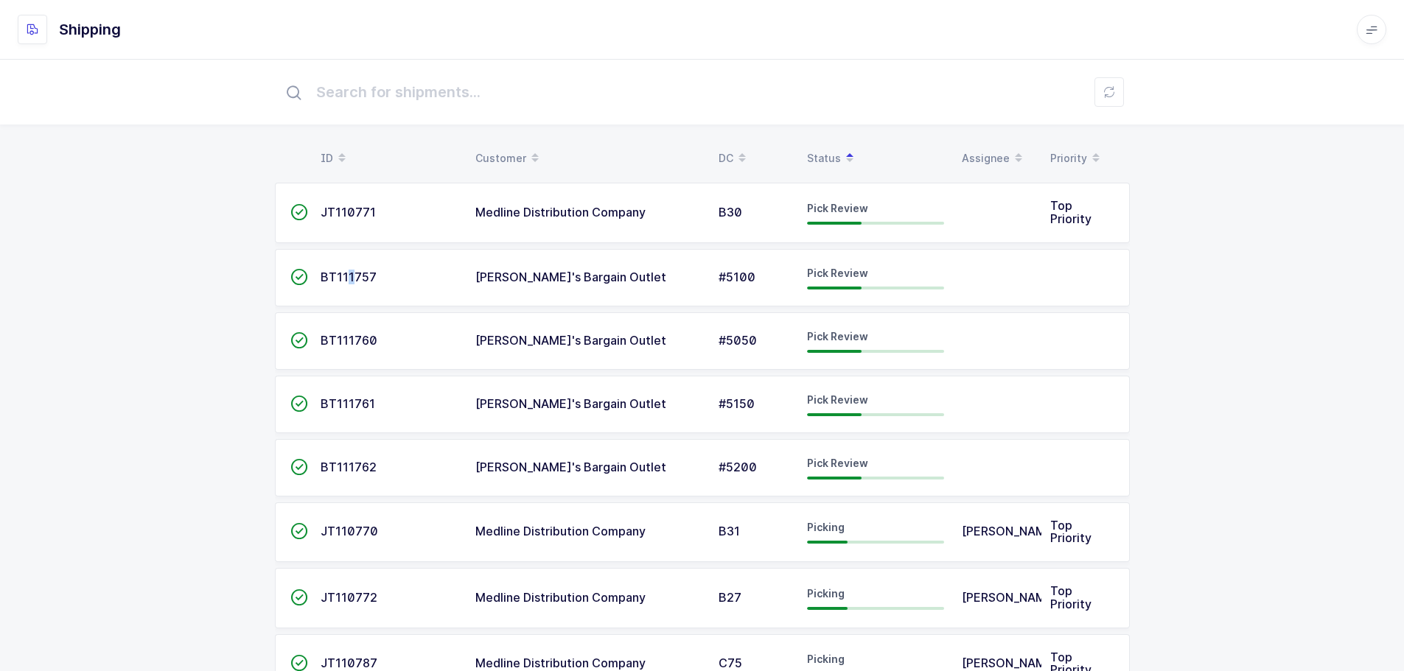
click at [348, 274] on span "BT111757" at bounding box center [349, 277] width 56 height 15
click at [334, 262] on td "BT111757" at bounding box center [389, 277] width 155 height 57
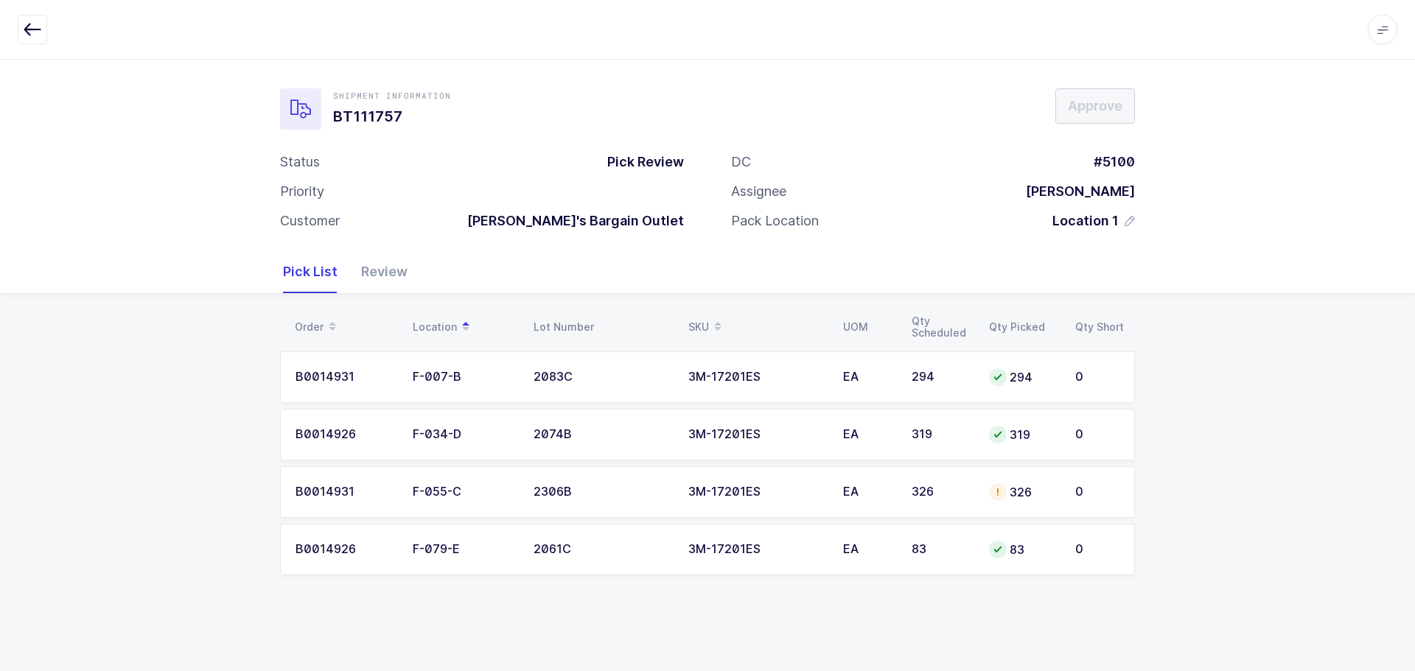
click at [990, 505] on td "326" at bounding box center [1023, 492] width 86 height 52
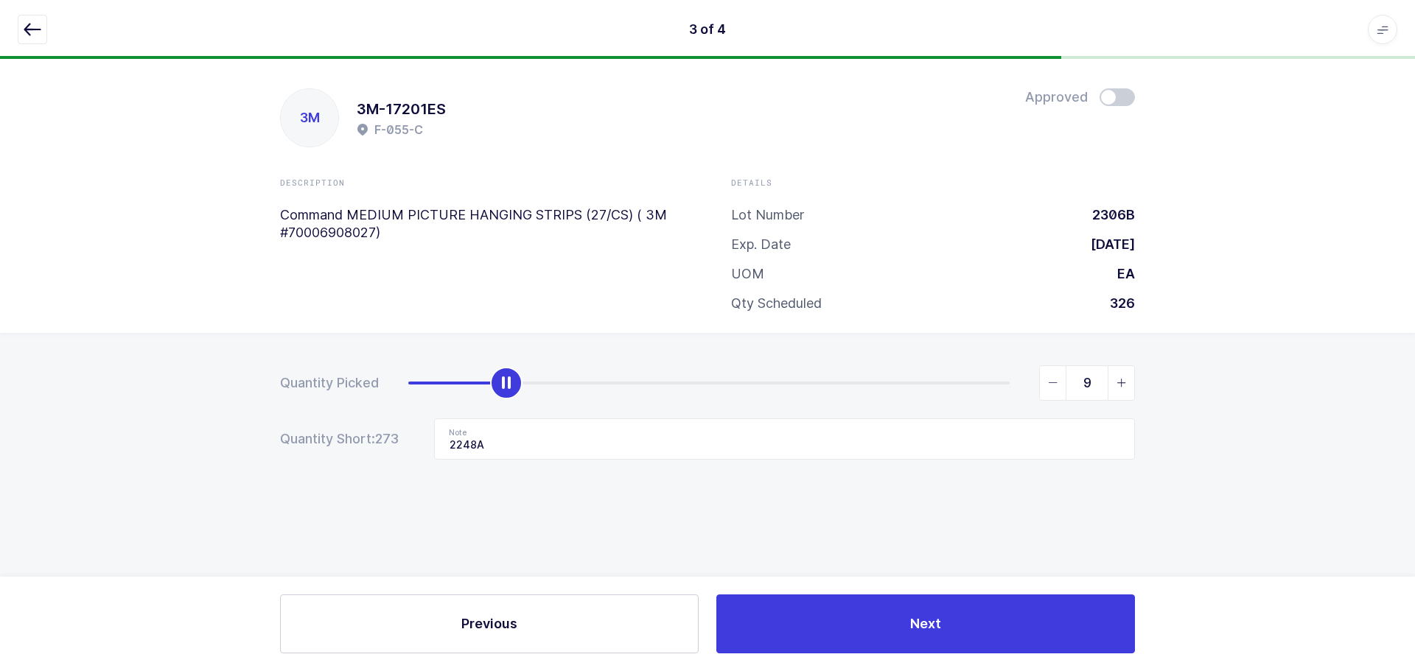
type input "0"
drag, startPoint x: 1000, startPoint y: 378, endPoint x: 91, endPoint y: 356, distance: 908.8
click at [91, 356] on div "Quantity Picked 0 Quantity Short: 326 Note 2248A" at bounding box center [707, 464] width 1415 height 262
drag, startPoint x: 496, startPoint y: 442, endPoint x: 307, endPoint y: 435, distance: 188.7
click at [307, 435] on div "Quantity Short: 326 Note 2248A" at bounding box center [707, 439] width 855 height 41
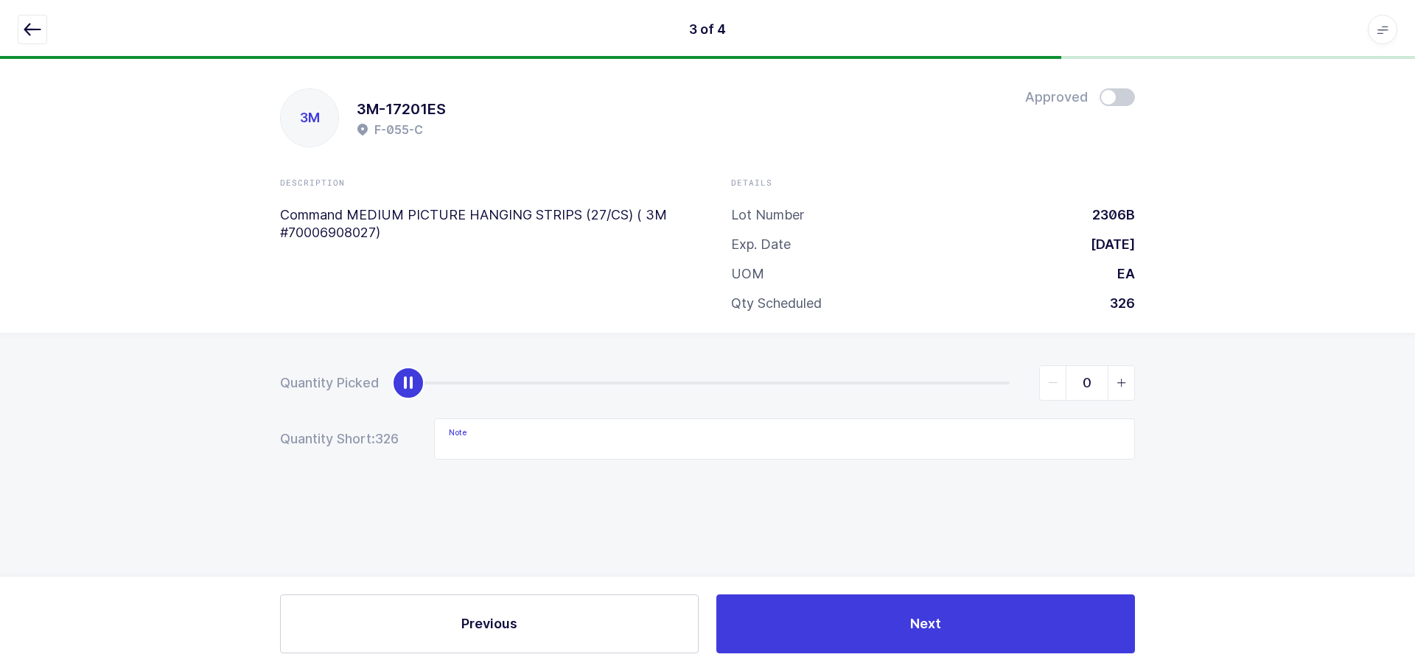
click at [31, 32] on icon "button" at bounding box center [33, 30] width 18 height 18
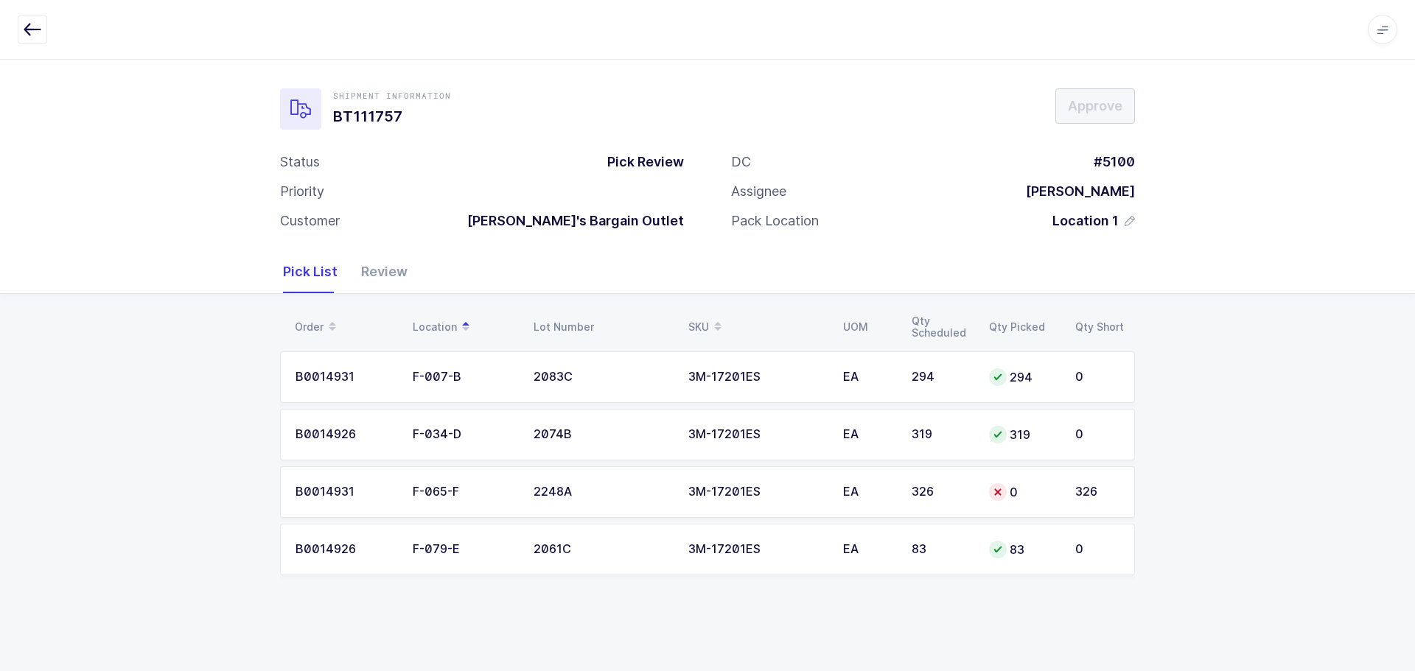
click at [764, 488] on div "3M-17201ES" at bounding box center [756, 492] width 137 height 13
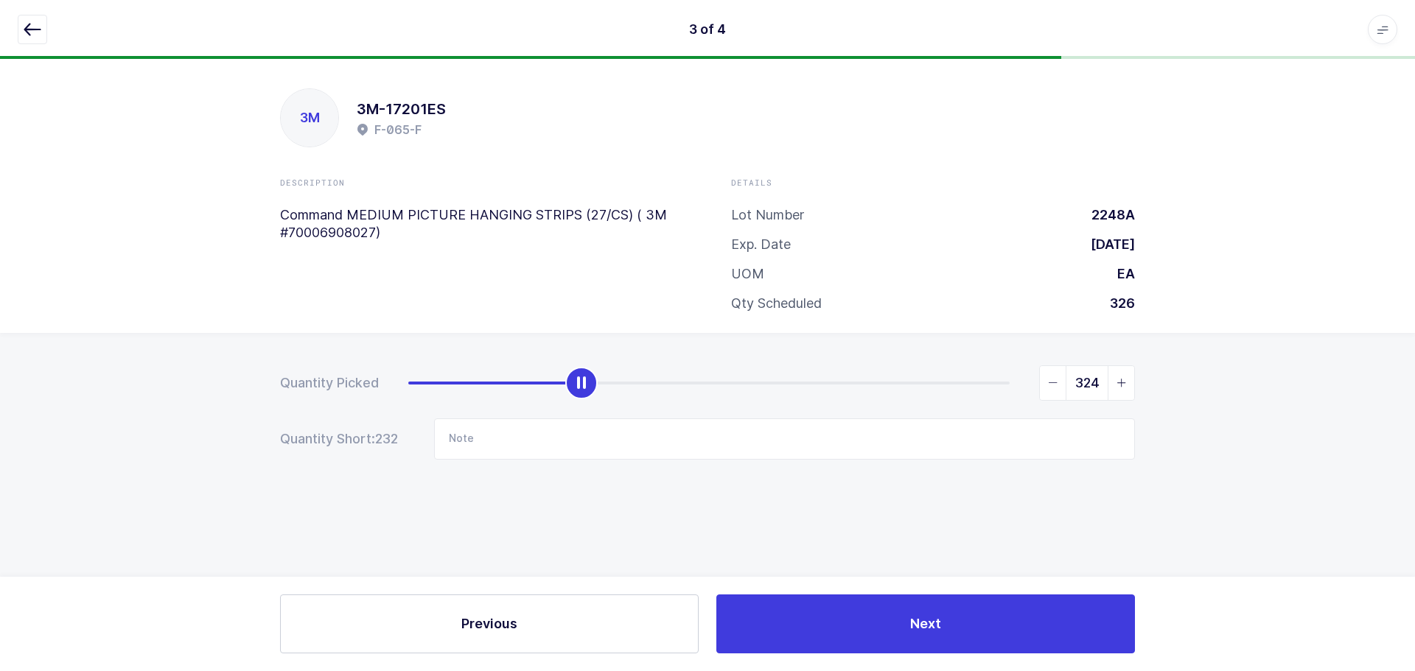
type input "326"
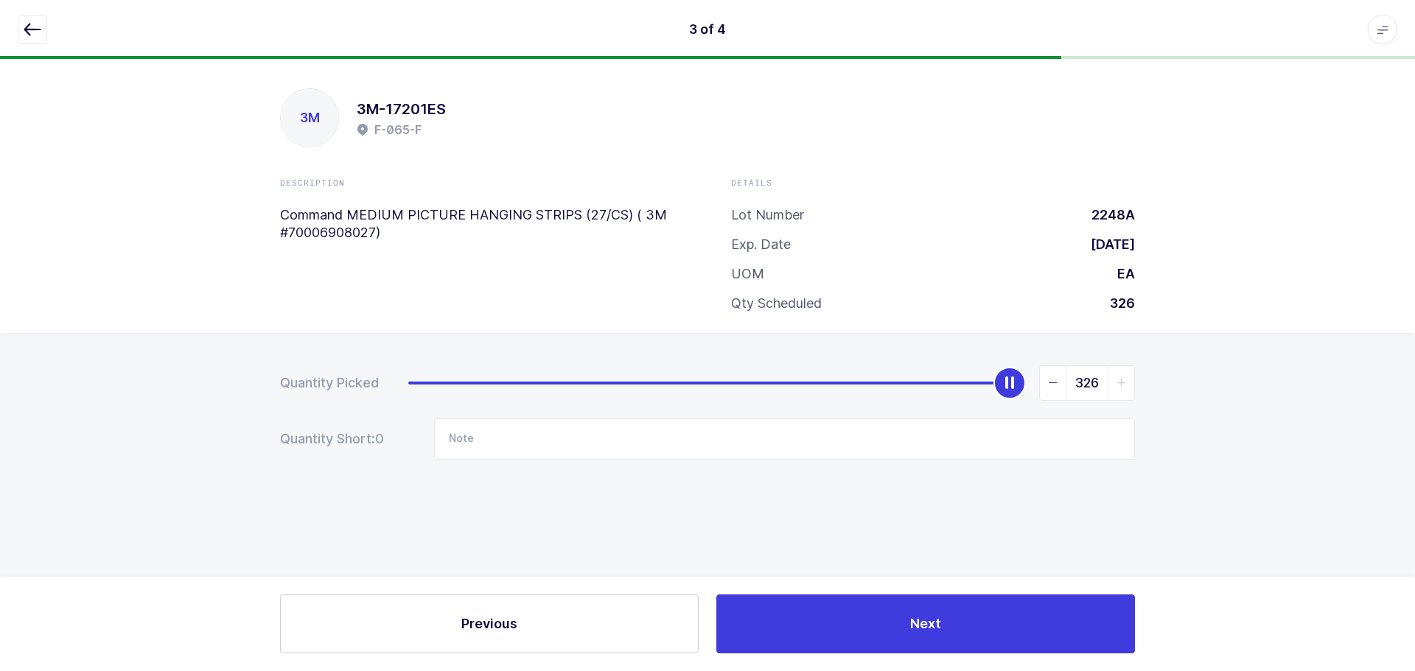
drag, startPoint x: 411, startPoint y: 381, endPoint x: 1166, endPoint y: 401, distance: 754.8
click at [1164, 404] on div "Quantity Picked 326 Quantity Short: 0 Note" at bounding box center [707, 464] width 1415 height 262
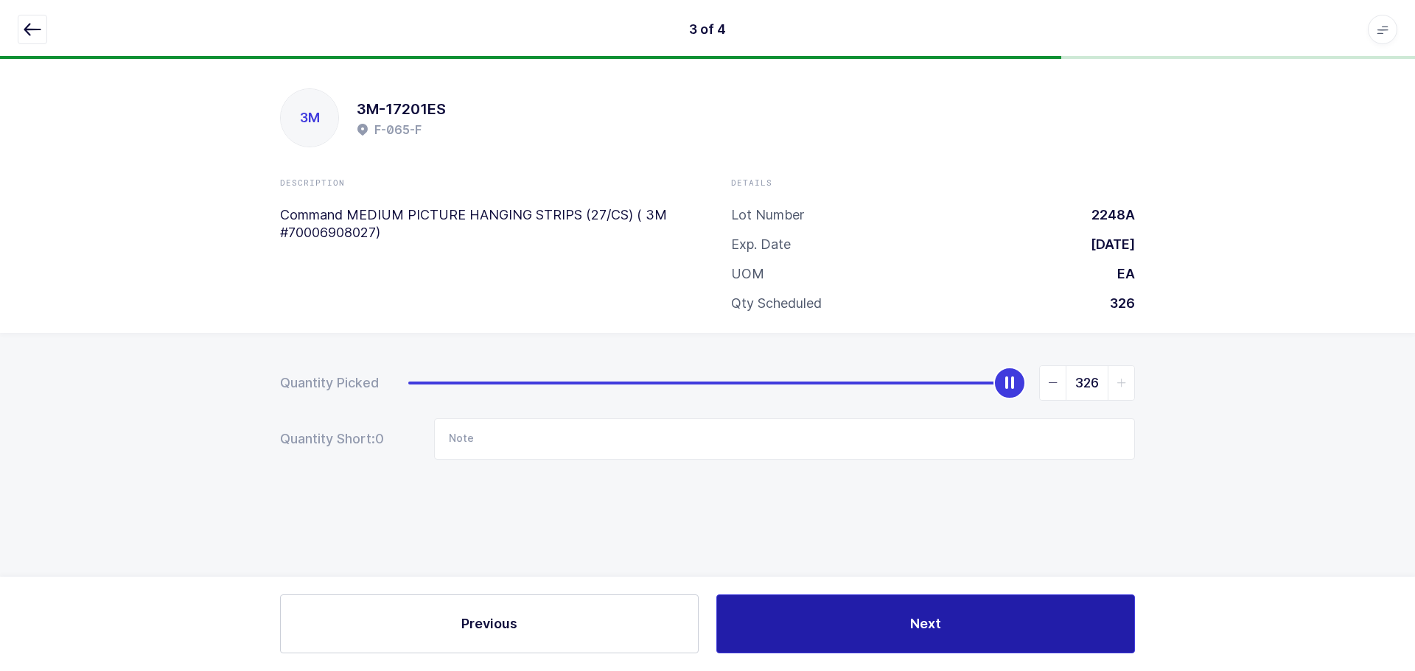
click at [987, 604] on button "Next" at bounding box center [925, 624] width 419 height 59
click at [914, 617] on span "Save" at bounding box center [926, 624] width 32 height 18
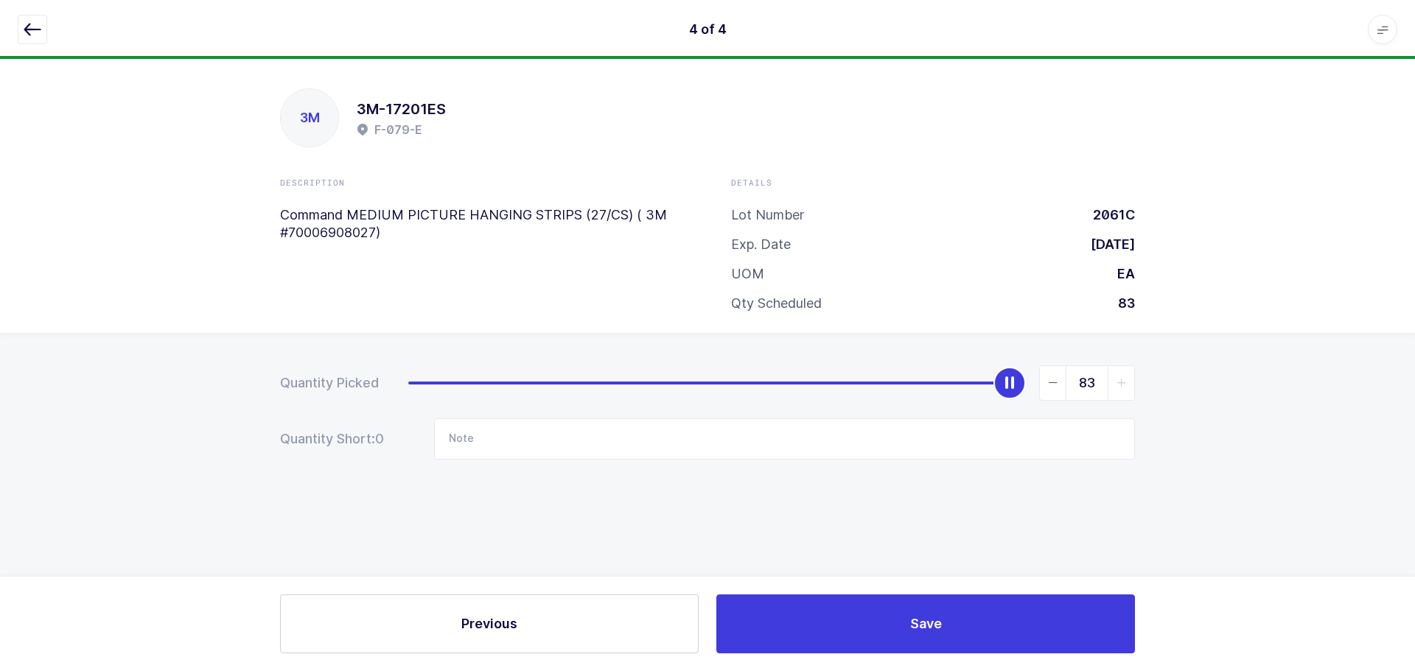
click at [914, 617] on div "Save" at bounding box center [925, 624] width 436 height 59
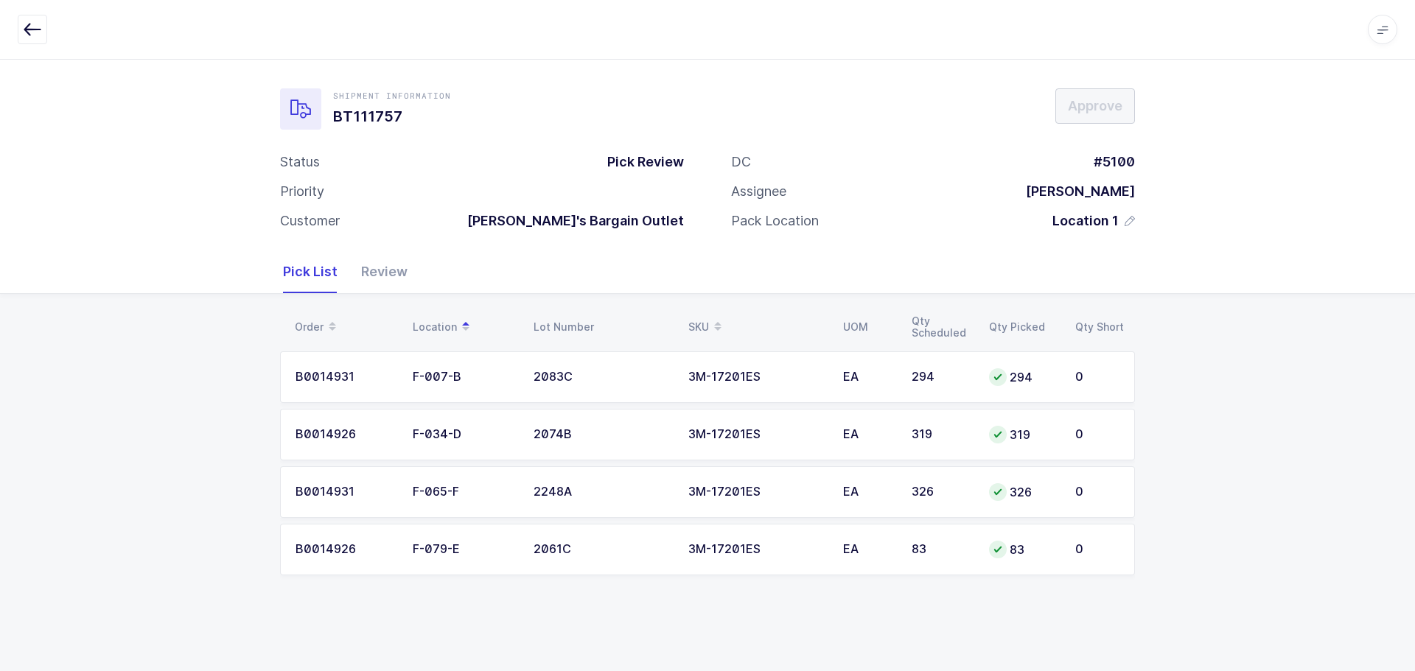
click at [394, 262] on div "Review" at bounding box center [378, 272] width 58 height 43
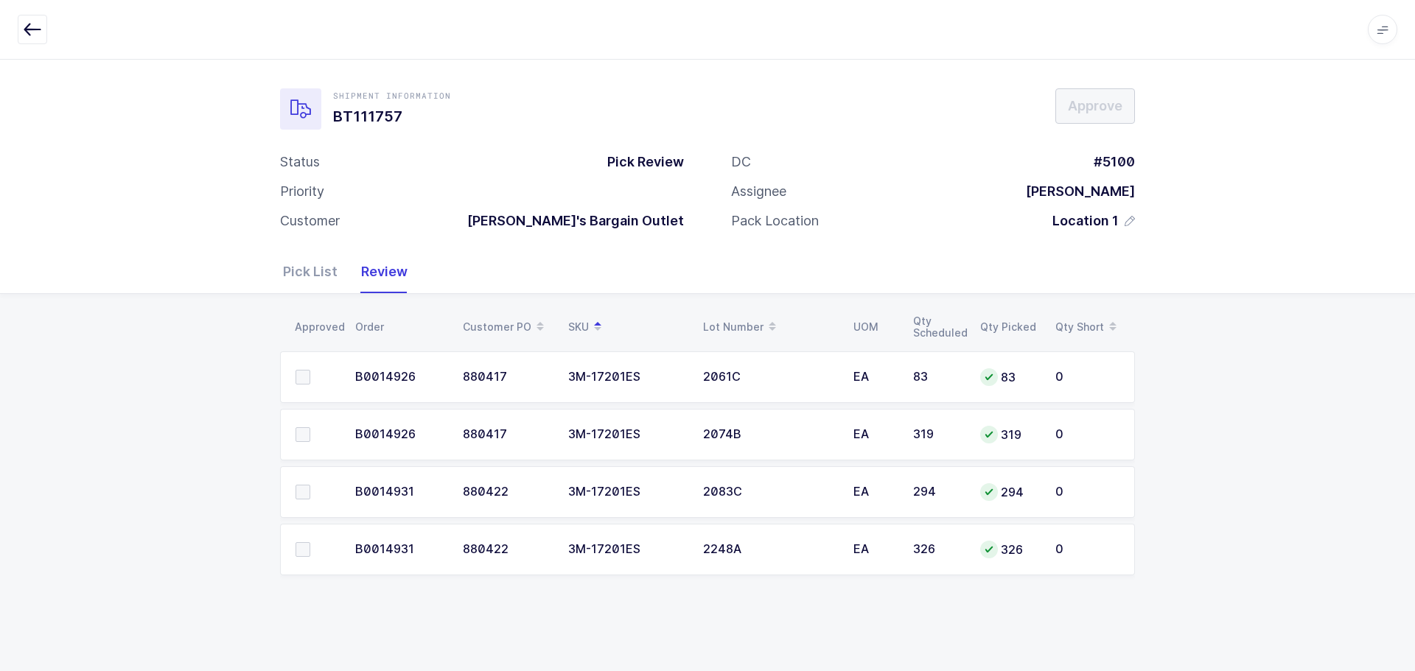
click at [298, 374] on span at bounding box center [302, 377] width 15 height 15
click at [310, 370] on input "checkbox" at bounding box center [310, 370] width 0 height 0
click at [304, 434] on span at bounding box center [302, 434] width 15 height 15
click at [310, 427] on input "checkbox" at bounding box center [310, 427] width 0 height 0
click at [301, 491] on span at bounding box center [302, 492] width 15 height 15
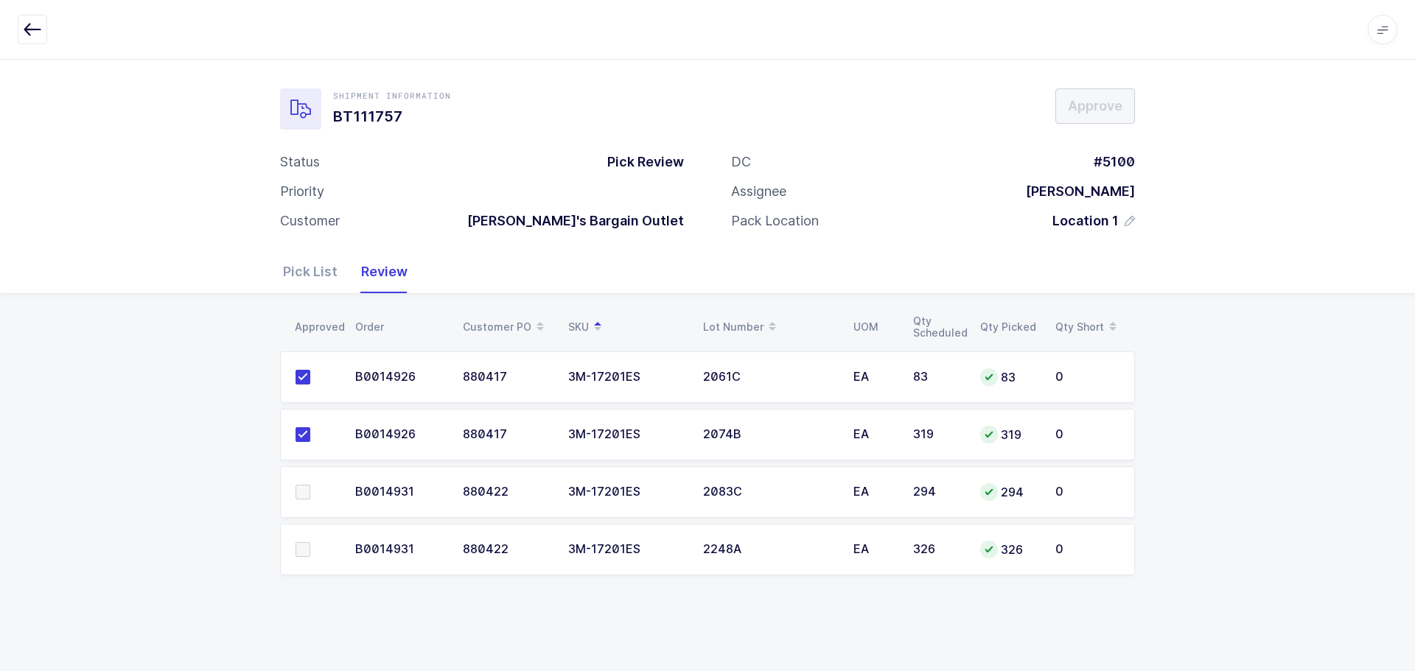
click at [310, 485] on input "checkbox" at bounding box center [310, 485] width 0 height 0
click at [304, 547] on span at bounding box center [302, 549] width 15 height 15
click at [310, 542] on input "checkbox" at bounding box center [310, 542] width 0 height 0
click at [1095, 119] on button "Approve" at bounding box center [1095, 105] width 80 height 35
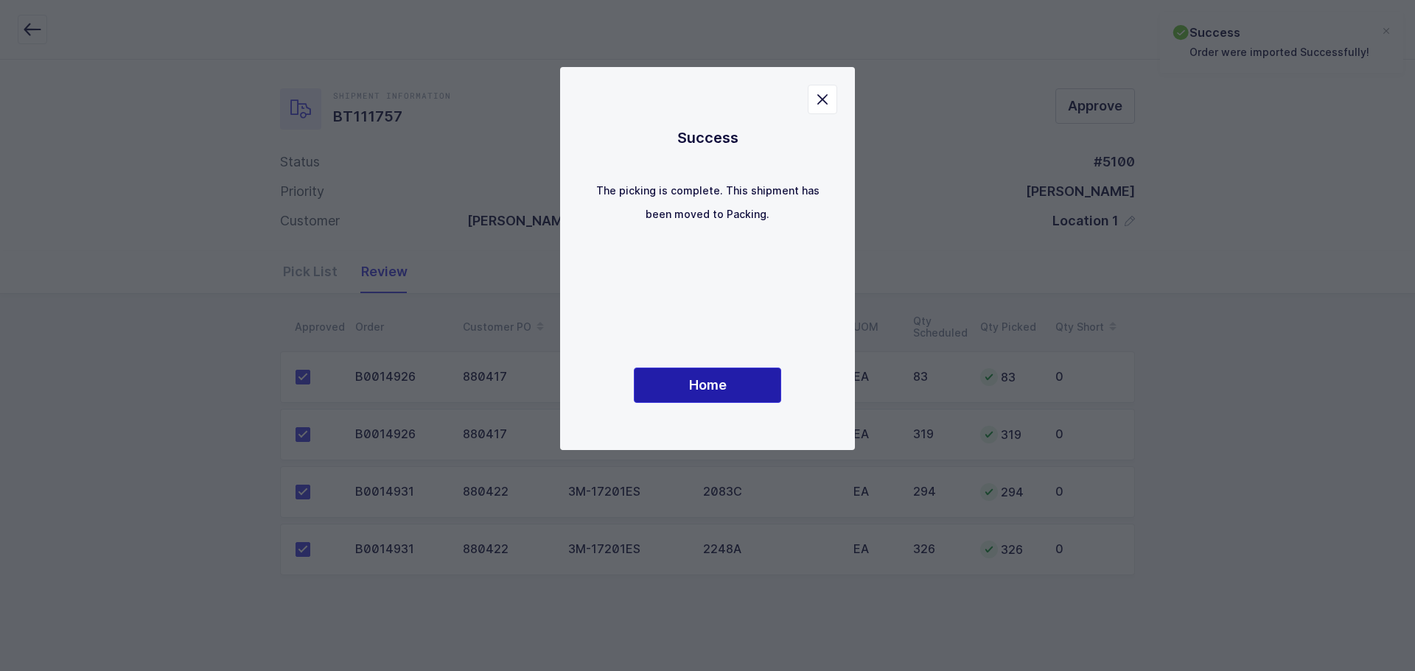
click at [710, 387] on span "Home" at bounding box center [708, 385] width 38 height 18
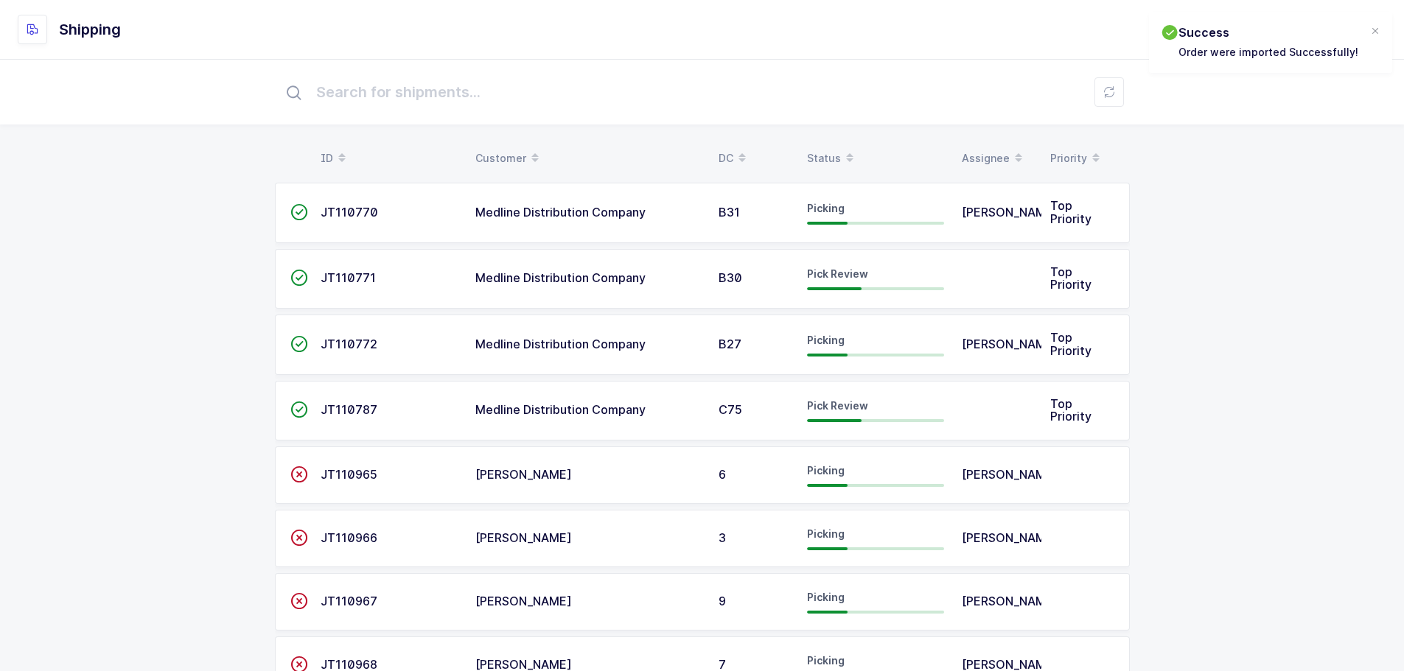
click at [815, 149] on div "Status" at bounding box center [875, 158] width 137 height 25
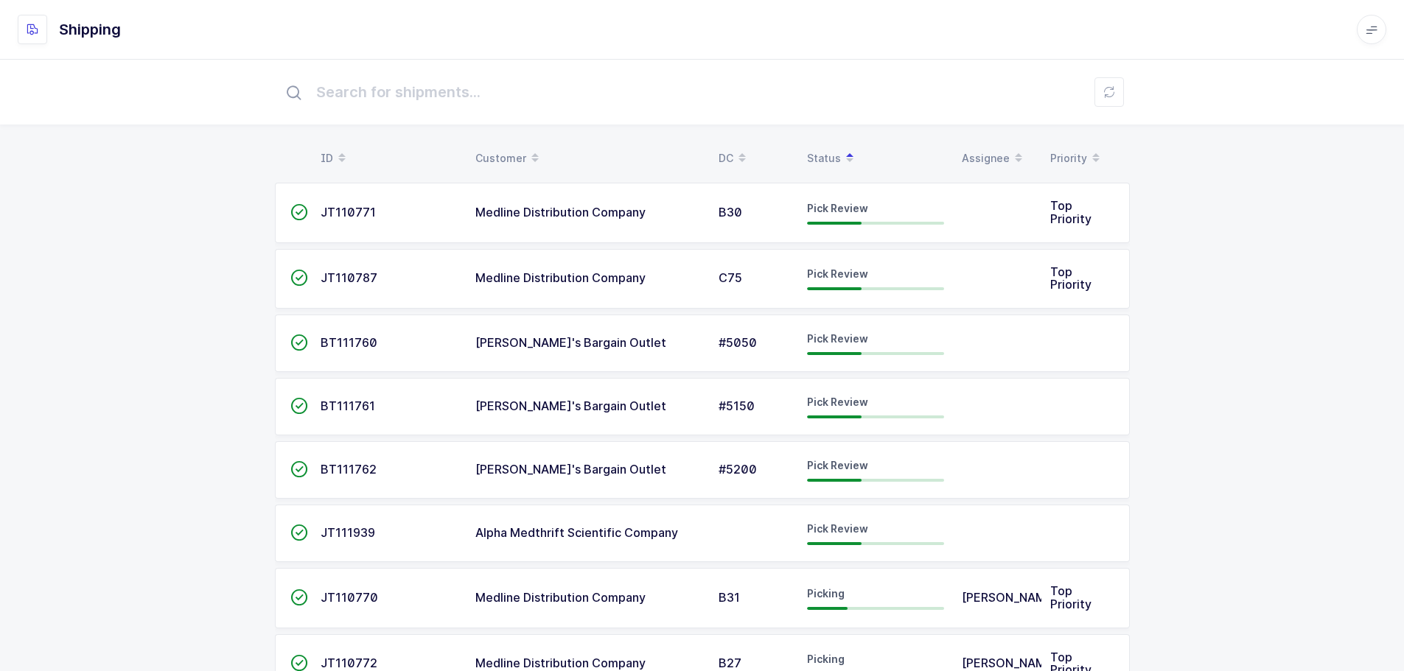
click at [721, 340] on span "#5050" at bounding box center [737, 342] width 38 height 15
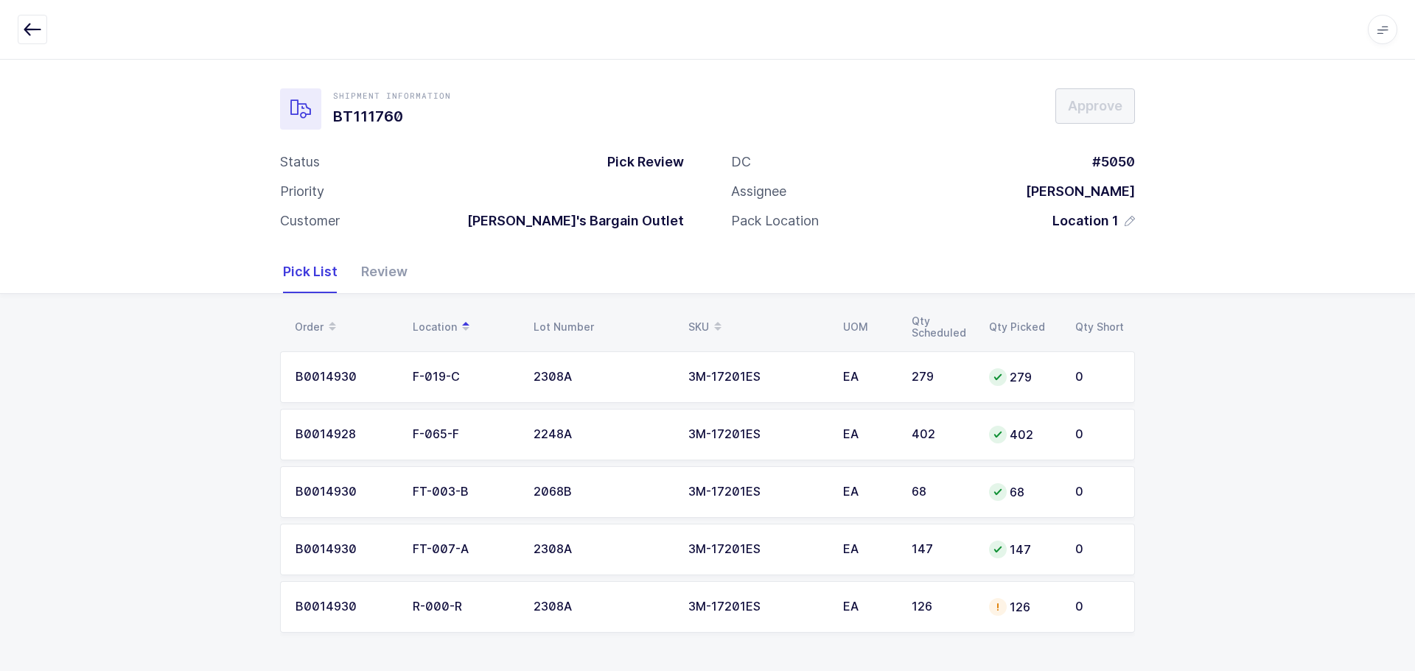
click at [923, 603] on div "126" at bounding box center [941, 607] width 60 height 13
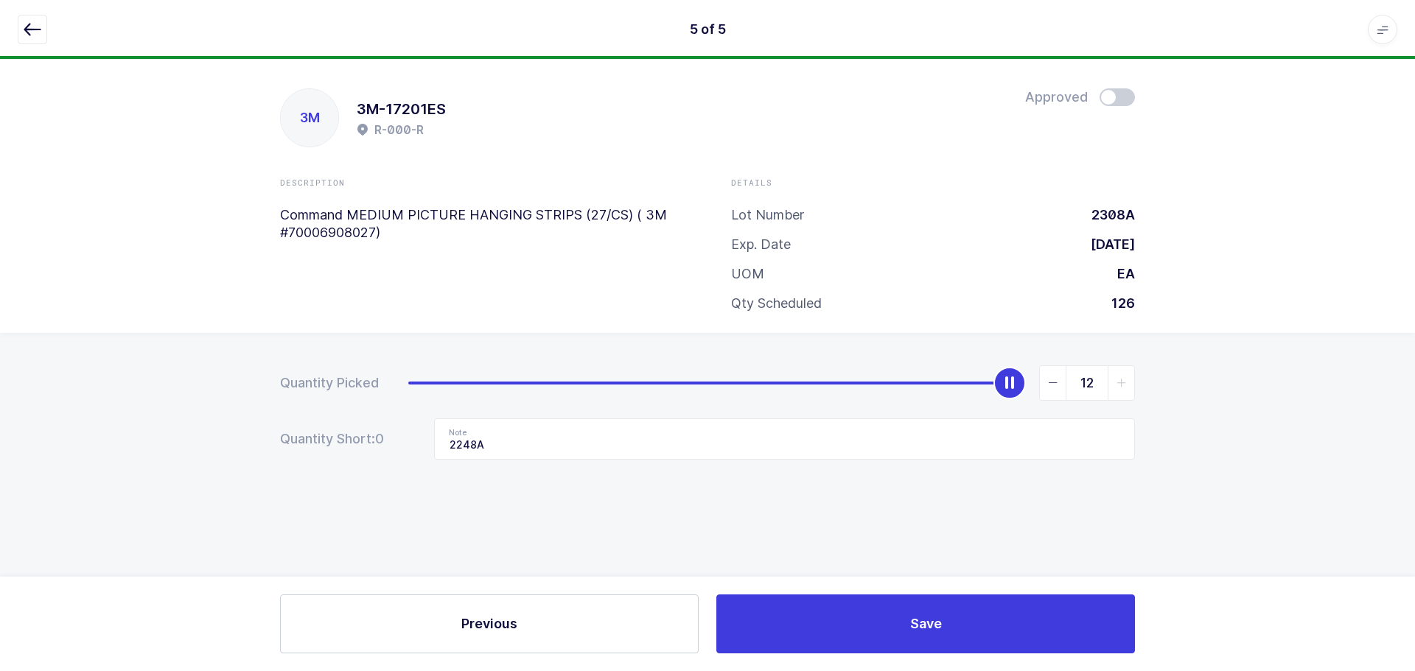
type input "0"
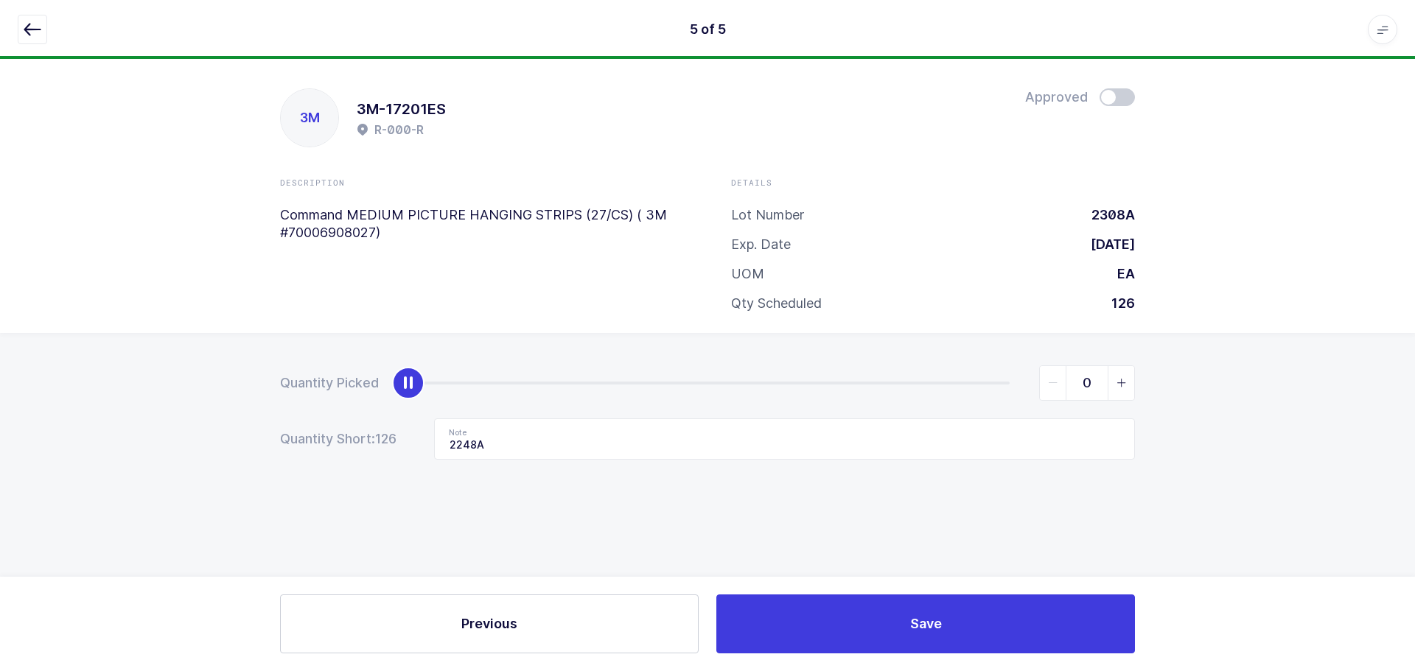
drag, startPoint x: 1010, startPoint y: 382, endPoint x: 50, endPoint y: 412, distance: 960.6
click at [46, 414] on div "Quantity Picked 0 Quantity Short: 126 Note 2248A" at bounding box center [707, 464] width 1415 height 262
drag, startPoint x: 526, startPoint y: 439, endPoint x: 332, endPoint y: 430, distance: 194.7
click at [332, 430] on div "Quantity Short: 126 Note 2248A" at bounding box center [707, 439] width 855 height 41
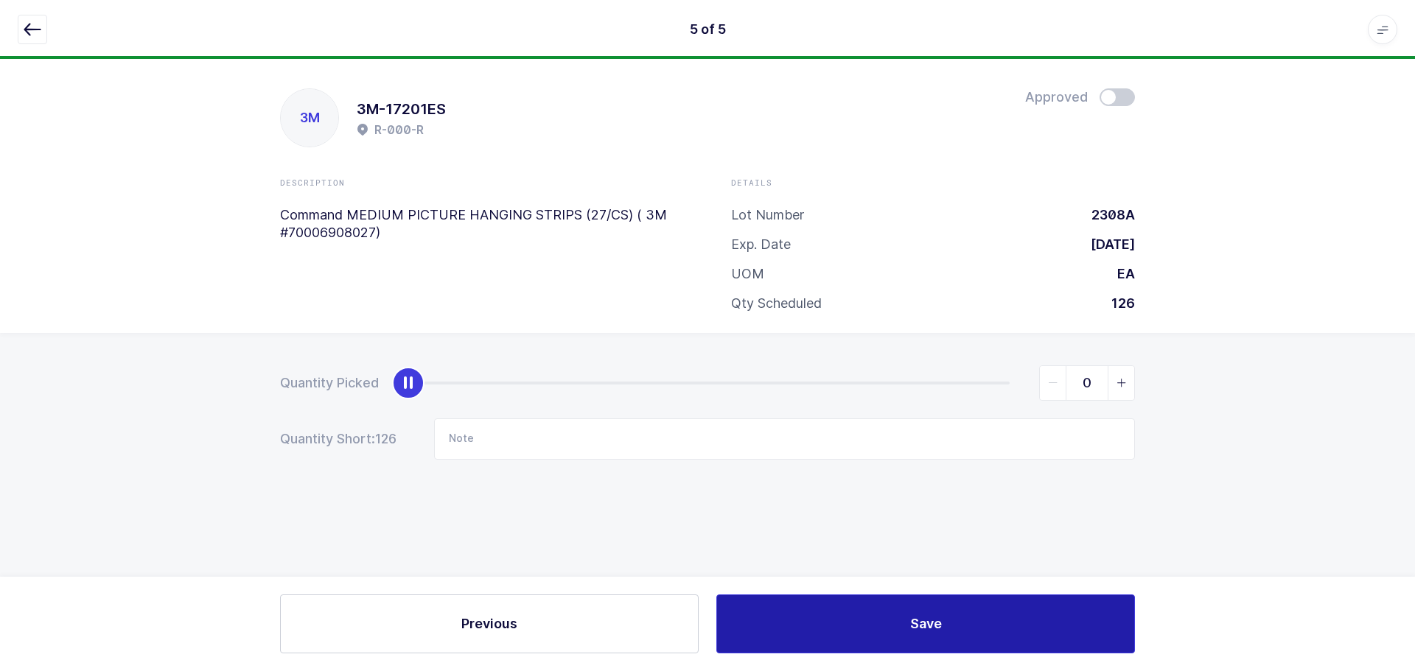
click at [889, 638] on button "Save" at bounding box center [925, 624] width 419 height 59
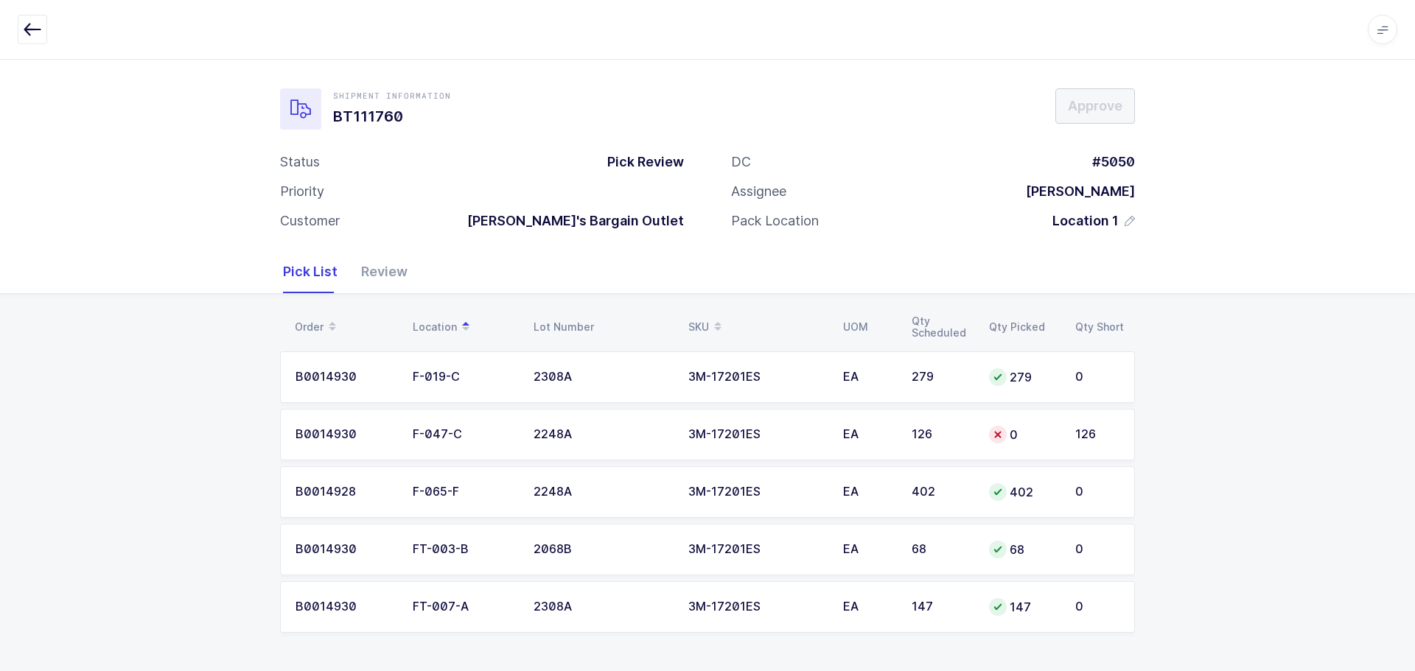
click at [682, 431] on td "3M-17201ES" at bounding box center [756, 435] width 155 height 52
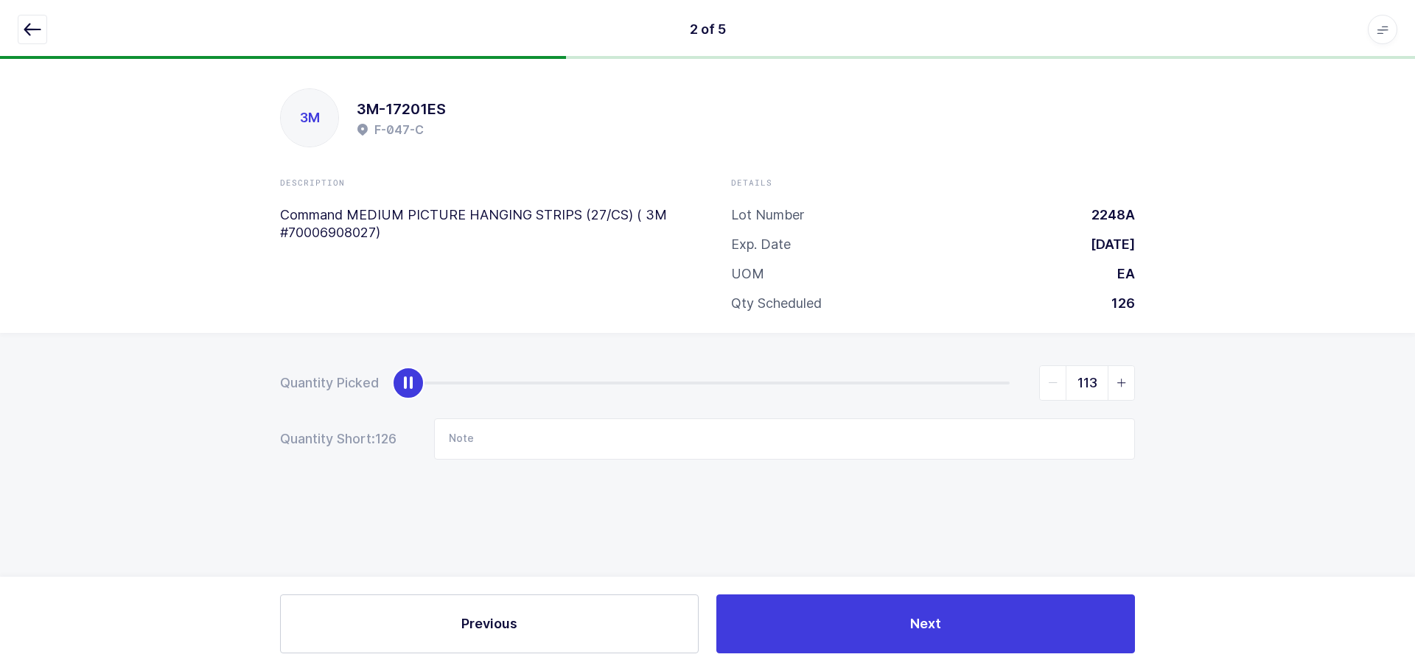
type input "126"
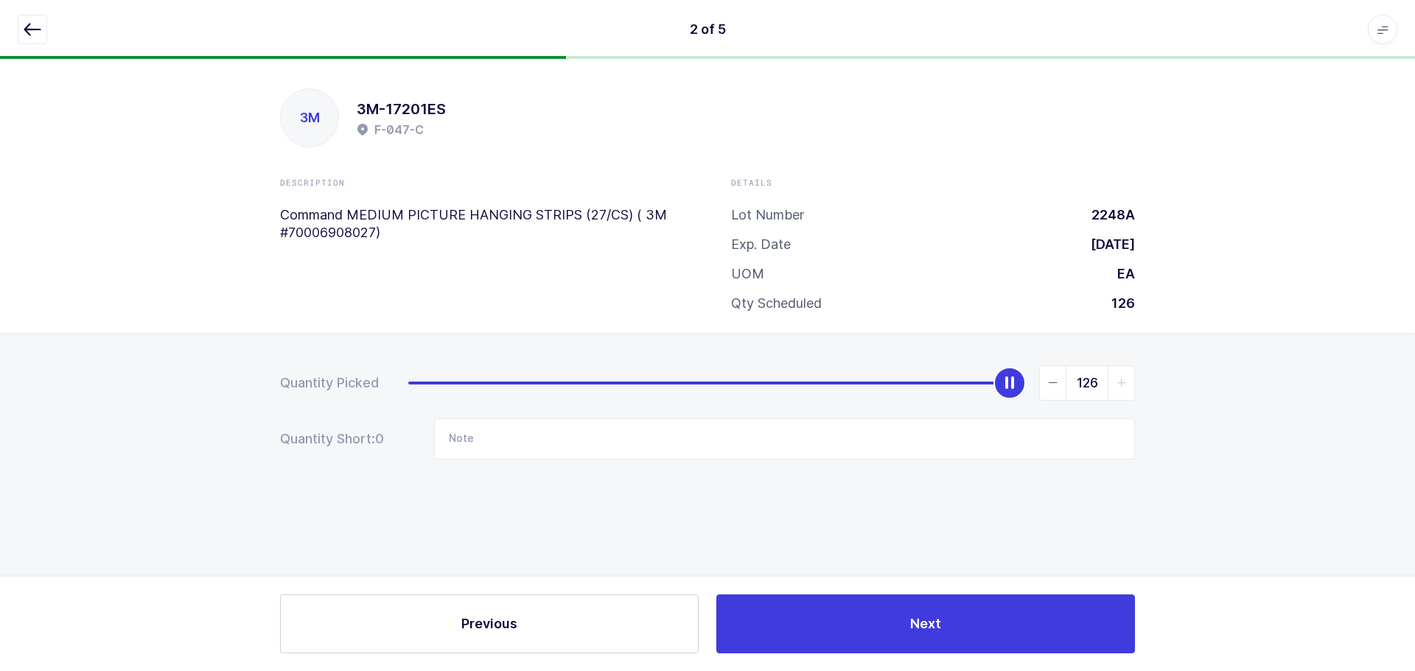
drag, startPoint x: 418, startPoint y: 382, endPoint x: 1396, endPoint y: 372, distance: 978.6
click at [1400, 372] on div "Quantity Picked 126 Quantity Short: 0 Note" at bounding box center [707, 464] width 1415 height 262
click at [31, 38] on button "button" at bounding box center [32, 29] width 29 height 29
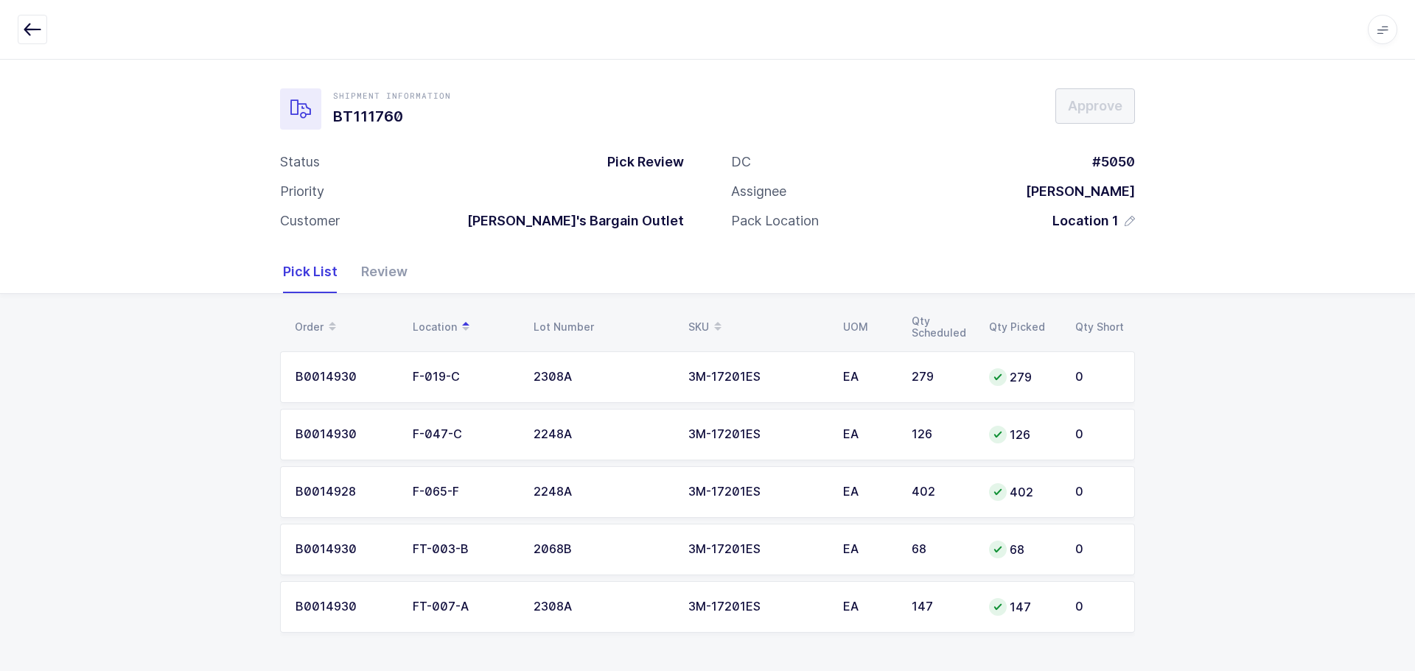
click at [388, 274] on div "Review" at bounding box center [378, 272] width 58 height 43
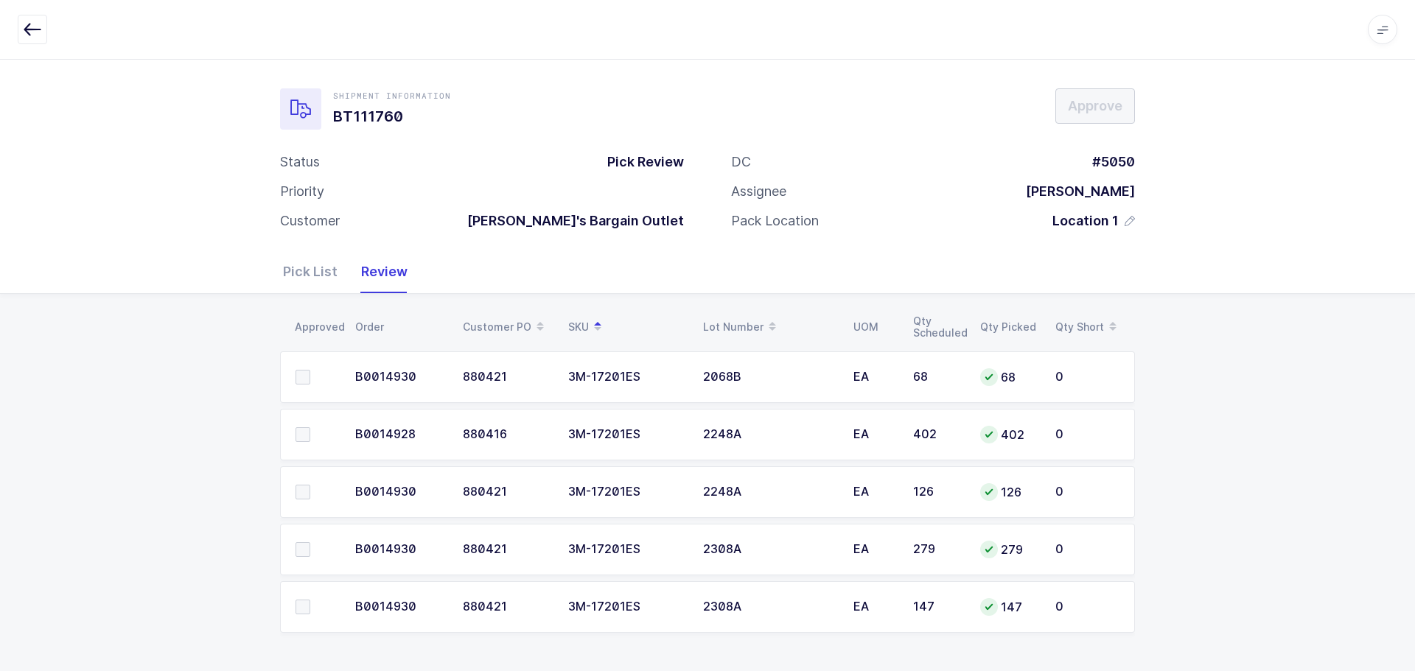
click at [302, 379] on span at bounding box center [302, 377] width 15 height 15
click at [310, 370] on input "checkbox" at bounding box center [310, 370] width 0 height 0
click at [301, 434] on span at bounding box center [302, 434] width 15 height 15
click at [310, 427] on input "checkbox" at bounding box center [310, 427] width 0 height 0
click at [306, 490] on span at bounding box center [302, 492] width 15 height 15
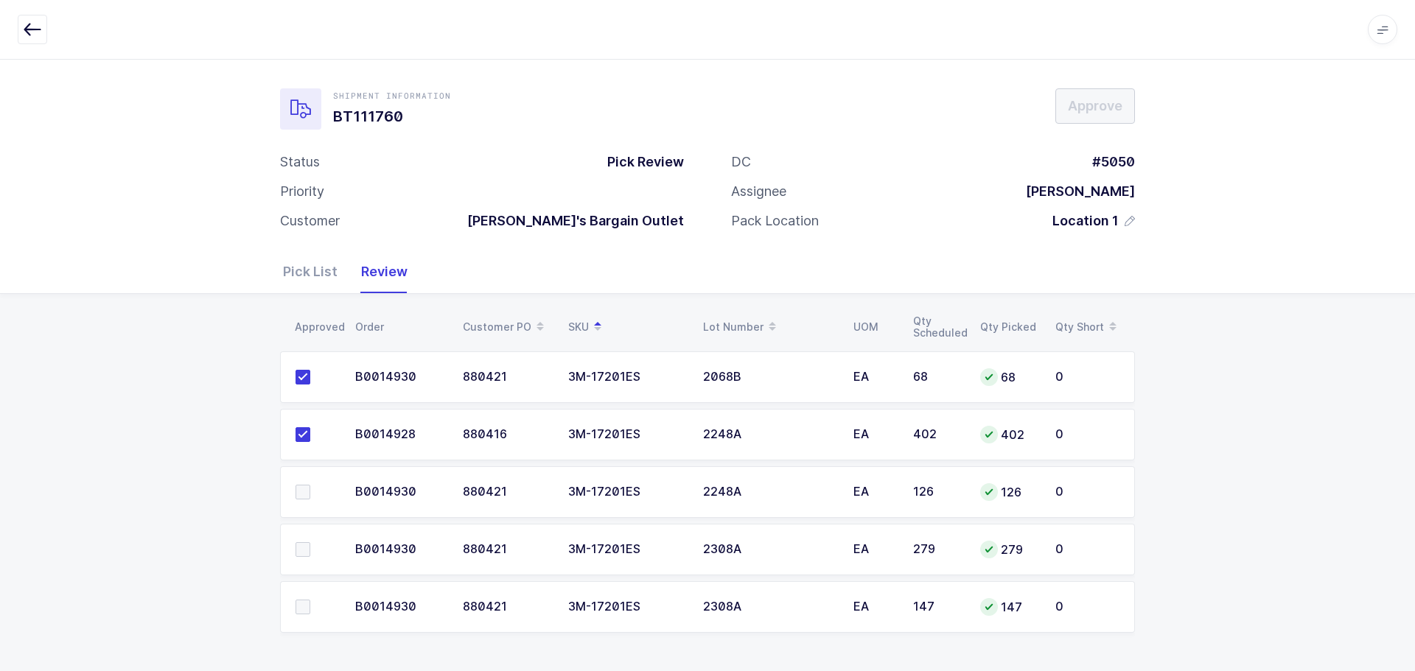
click at [310, 485] on input "checkbox" at bounding box center [310, 485] width 0 height 0
click at [305, 547] on span at bounding box center [302, 549] width 15 height 15
click at [310, 542] on input "checkbox" at bounding box center [310, 542] width 0 height 0
click at [302, 609] on span at bounding box center [302, 607] width 15 height 15
click at [310, 600] on input "checkbox" at bounding box center [310, 600] width 0 height 0
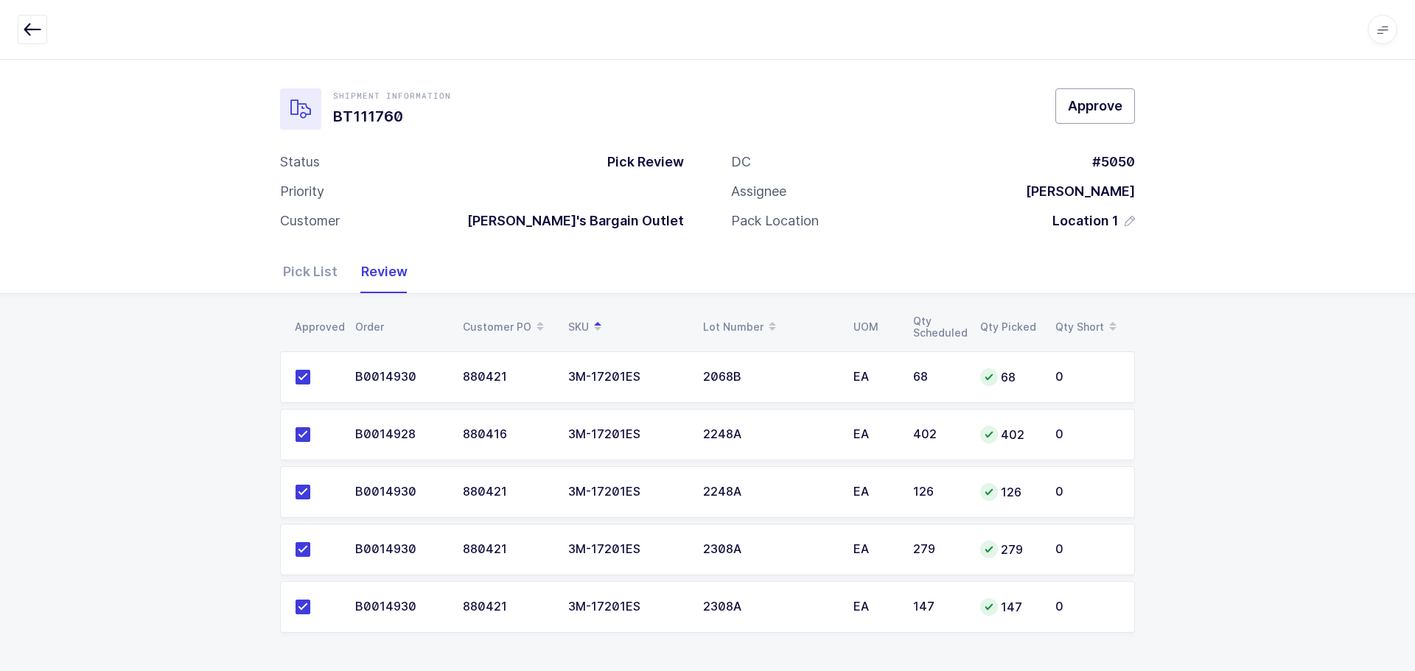
click at [1072, 118] on button "Approve" at bounding box center [1095, 105] width 80 height 35
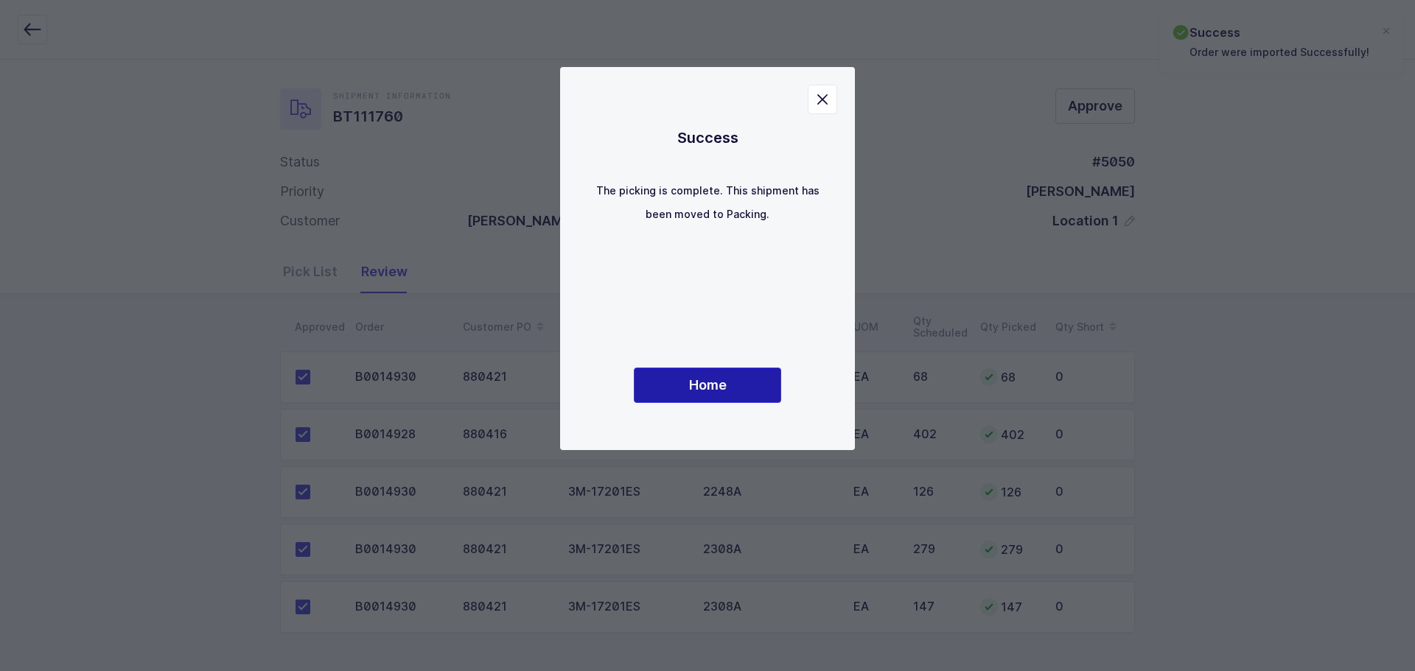
click at [704, 393] on span "Home" at bounding box center [708, 385] width 38 height 18
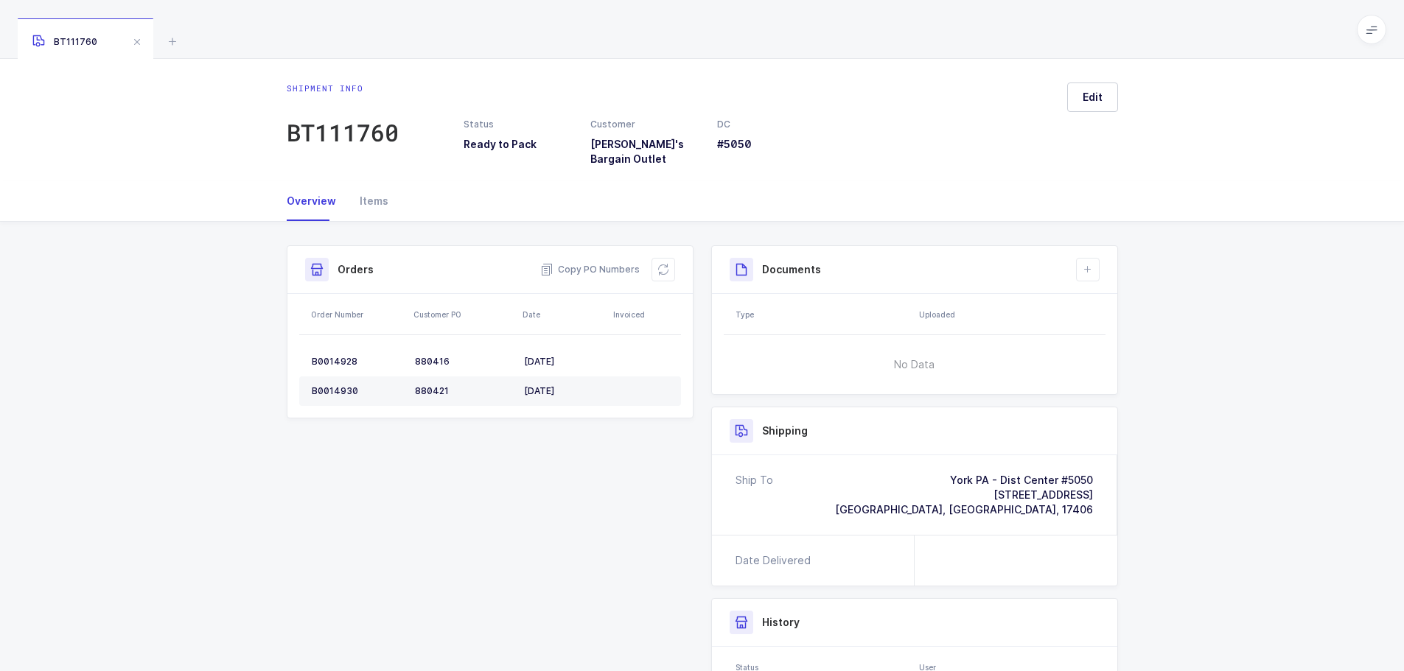
click at [375, 194] on div "Items" at bounding box center [368, 201] width 41 height 40
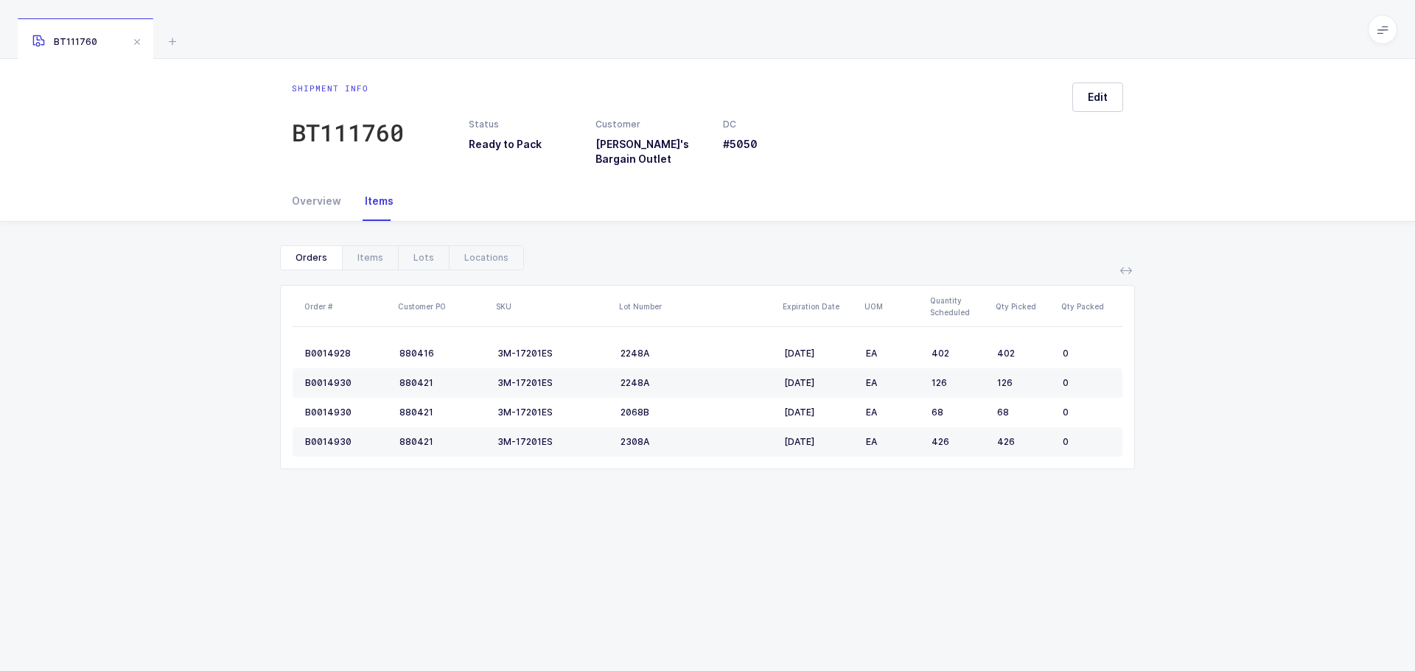
click at [420, 252] on div "Lots" at bounding box center [423, 258] width 51 height 24
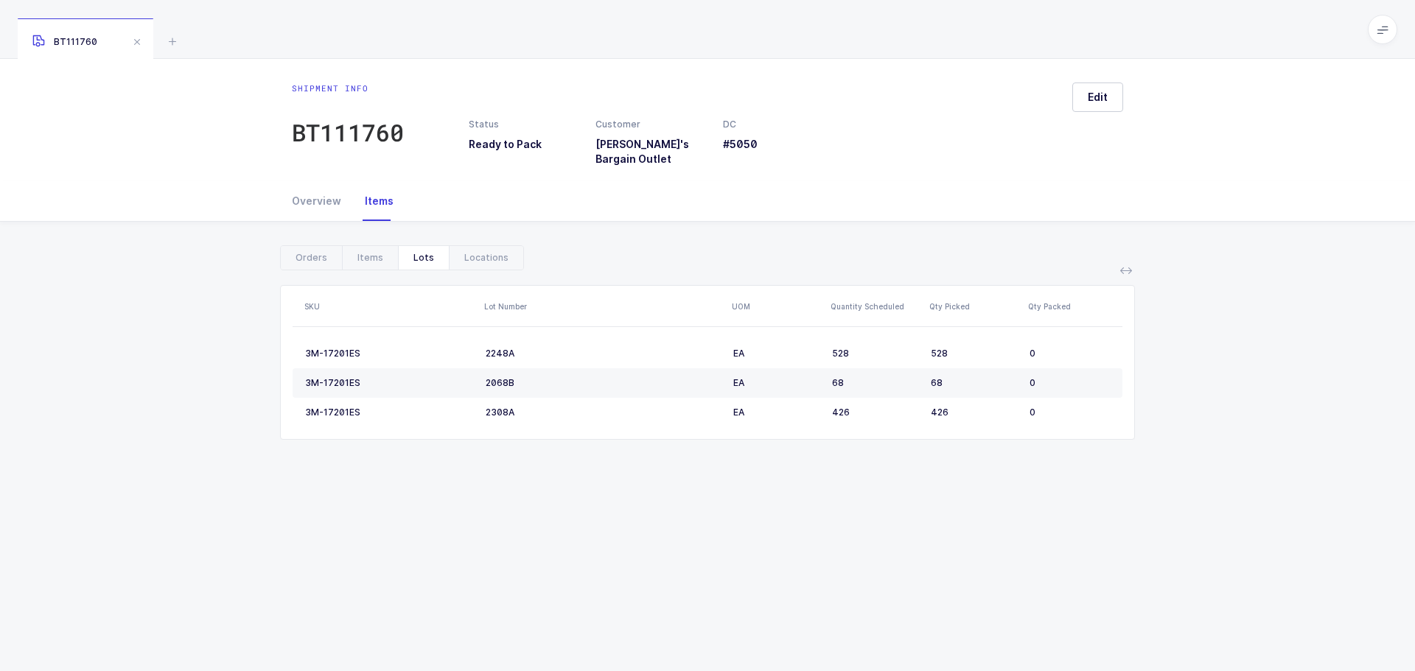
click at [348, 246] on div "Items" at bounding box center [370, 258] width 56 height 24
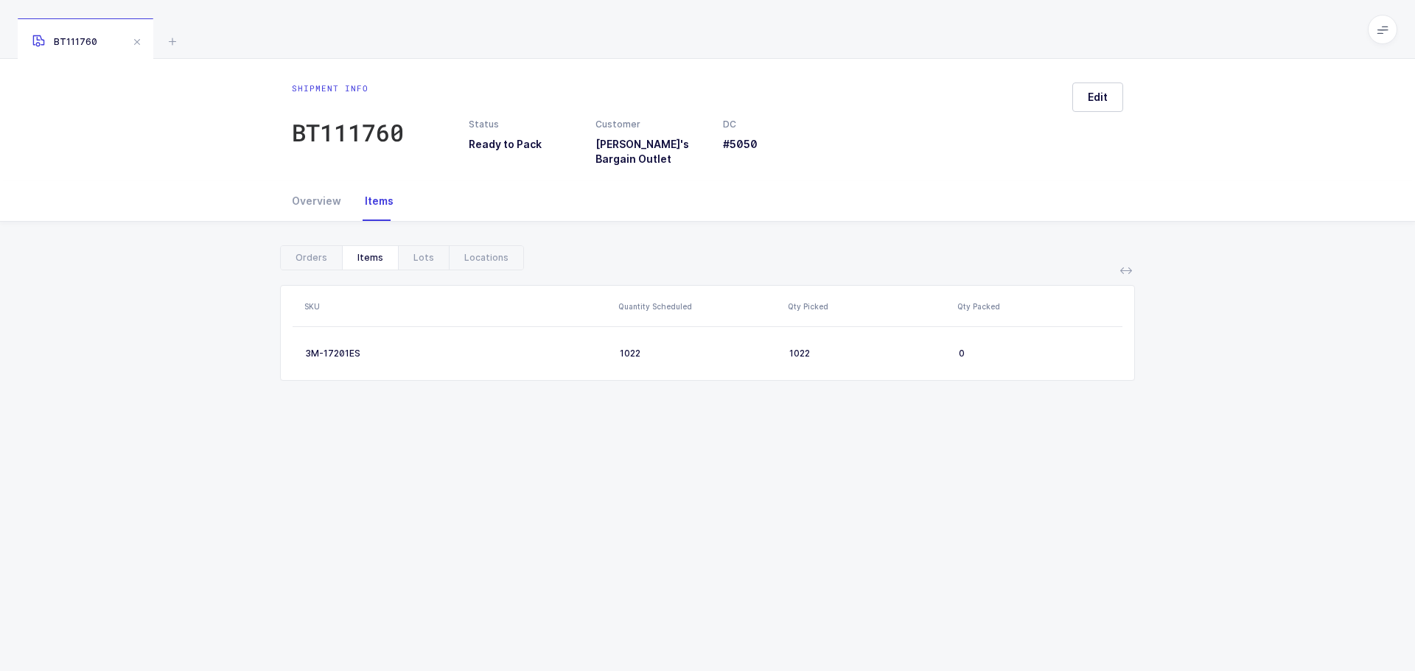
click at [404, 251] on div "Lots" at bounding box center [423, 258] width 51 height 24
